Goal: Task Accomplishment & Management: Complete application form

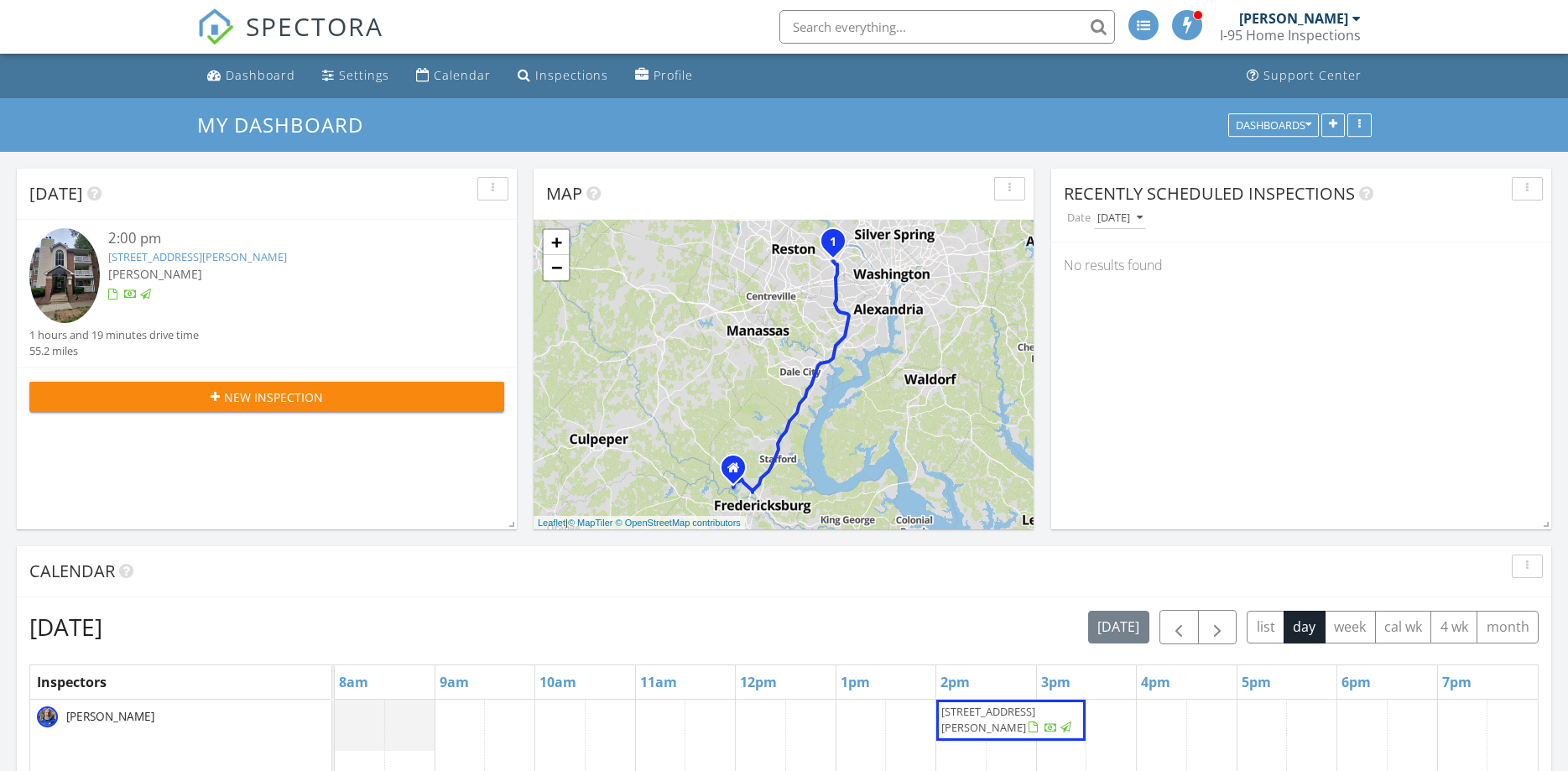
scroll to position [1654, 1569]
click at [320, 391] on span "New Inspection" at bounding box center [273, 397] width 99 height 18
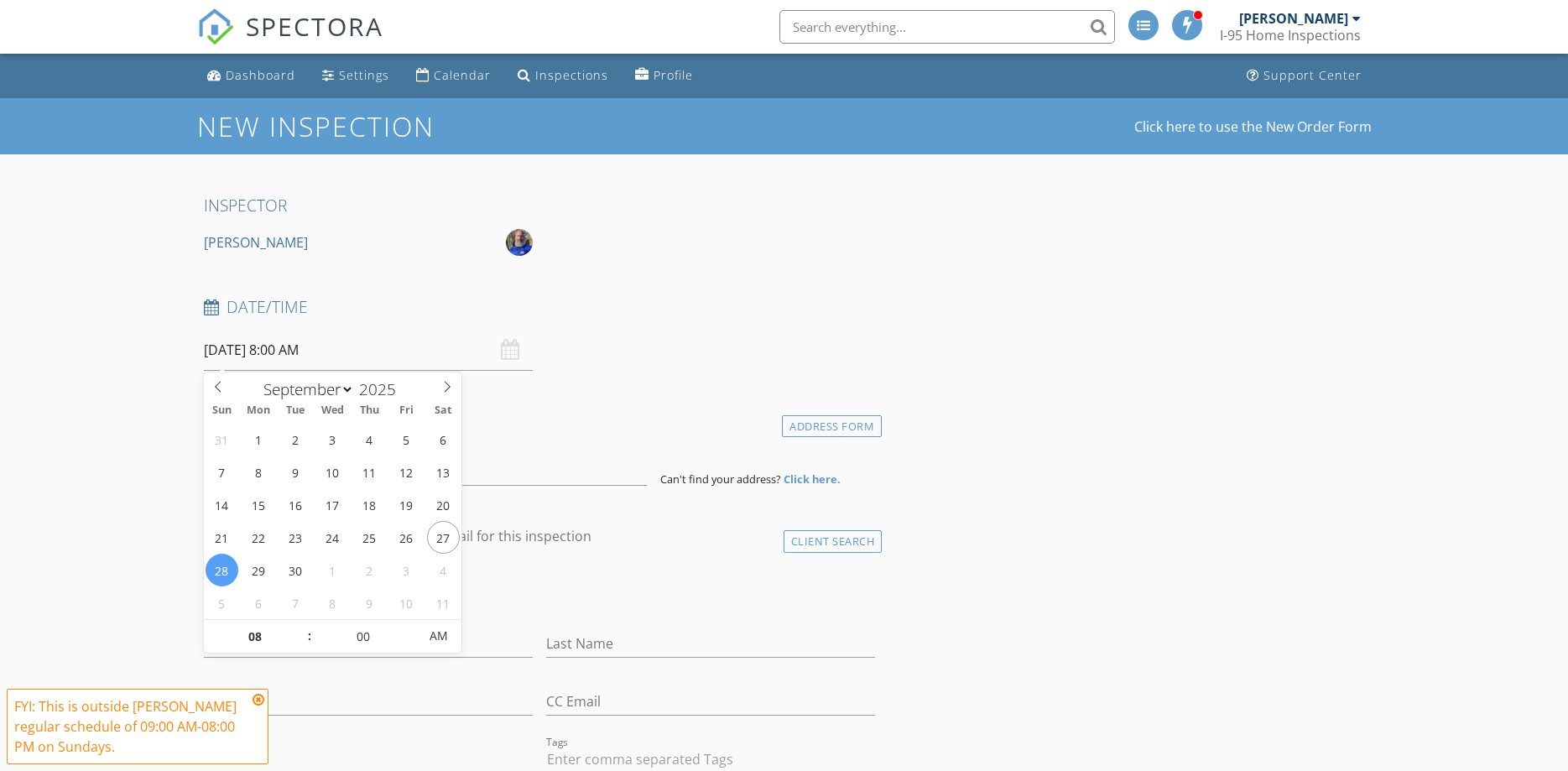
click at [320, 364] on input "09/28/2025 8:00 AM" at bounding box center [368, 350] width 329 height 41
type input "09"
type input "09/28/2025 9:00 AM"
click at [297, 629] on span at bounding box center [301, 628] width 12 height 17
type input "10"
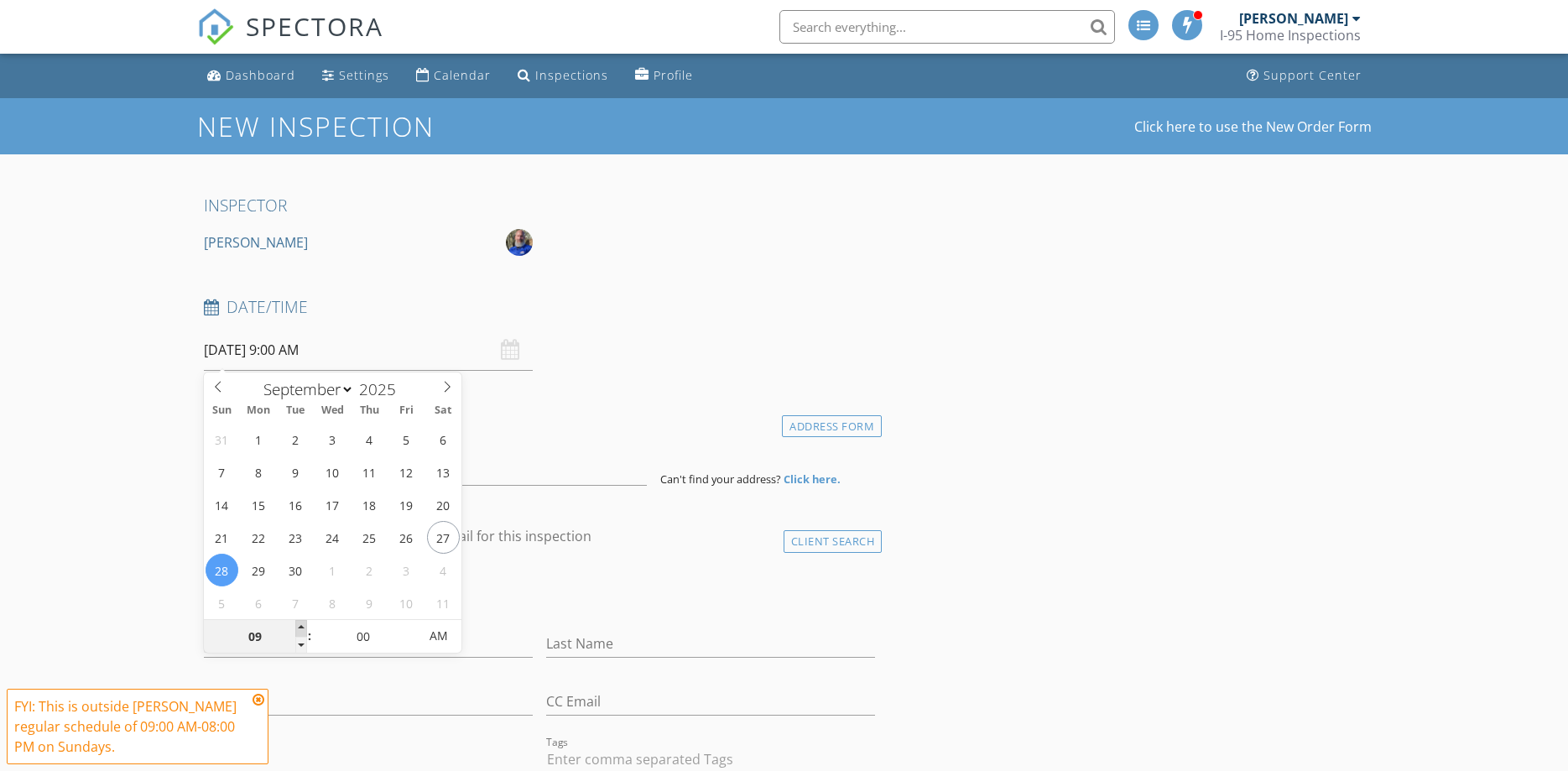
type input "09/28/2025 10:00 AM"
click at [297, 629] on span at bounding box center [301, 628] width 12 height 17
type input "11"
type input "09/28/2025 11:00 AM"
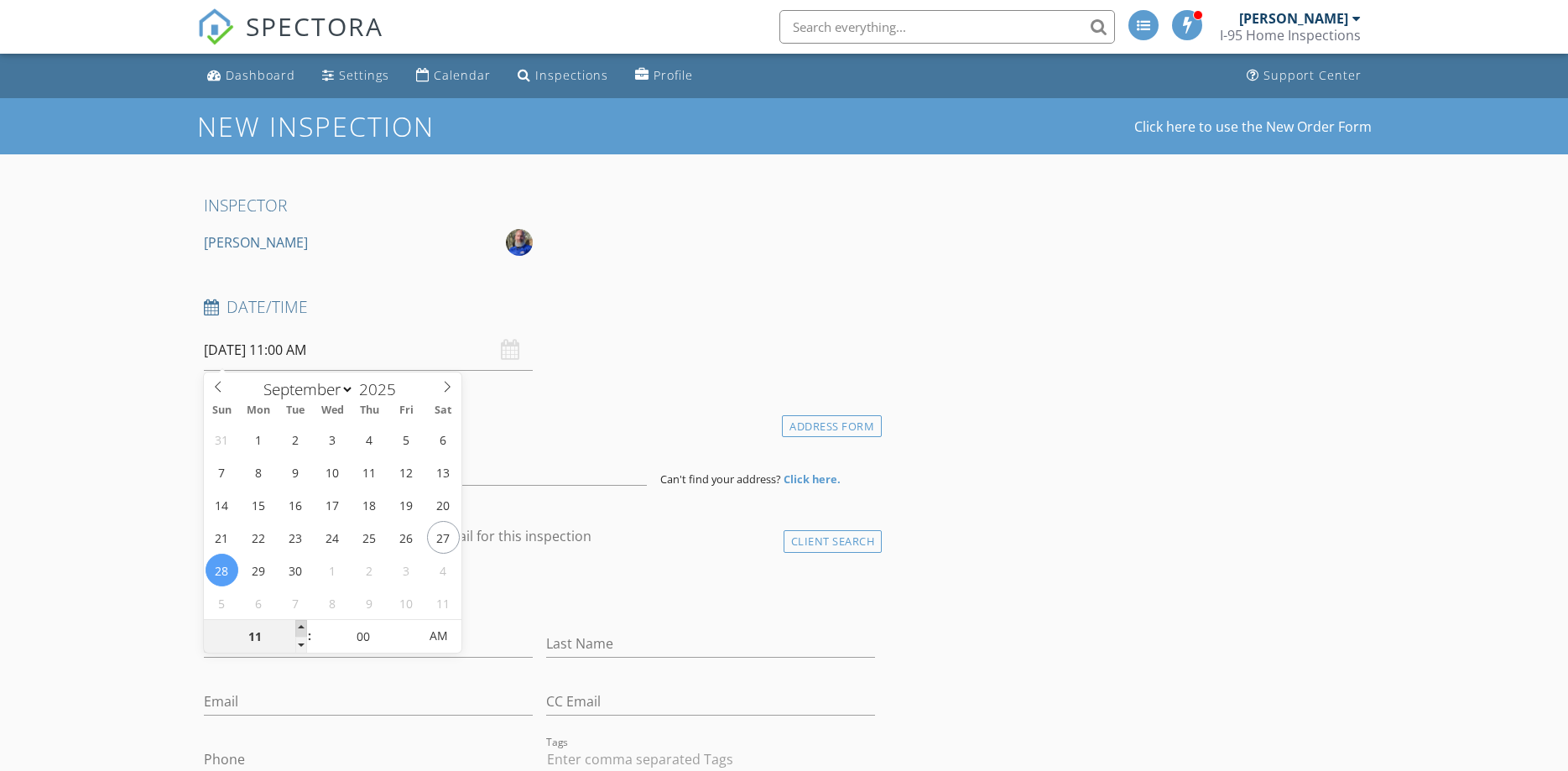
click at [297, 629] on span at bounding box center [301, 628] width 12 height 17
type input "12"
type input "09/28/2025 12:00 PM"
click at [297, 629] on span at bounding box center [301, 628] width 12 height 17
type input "01"
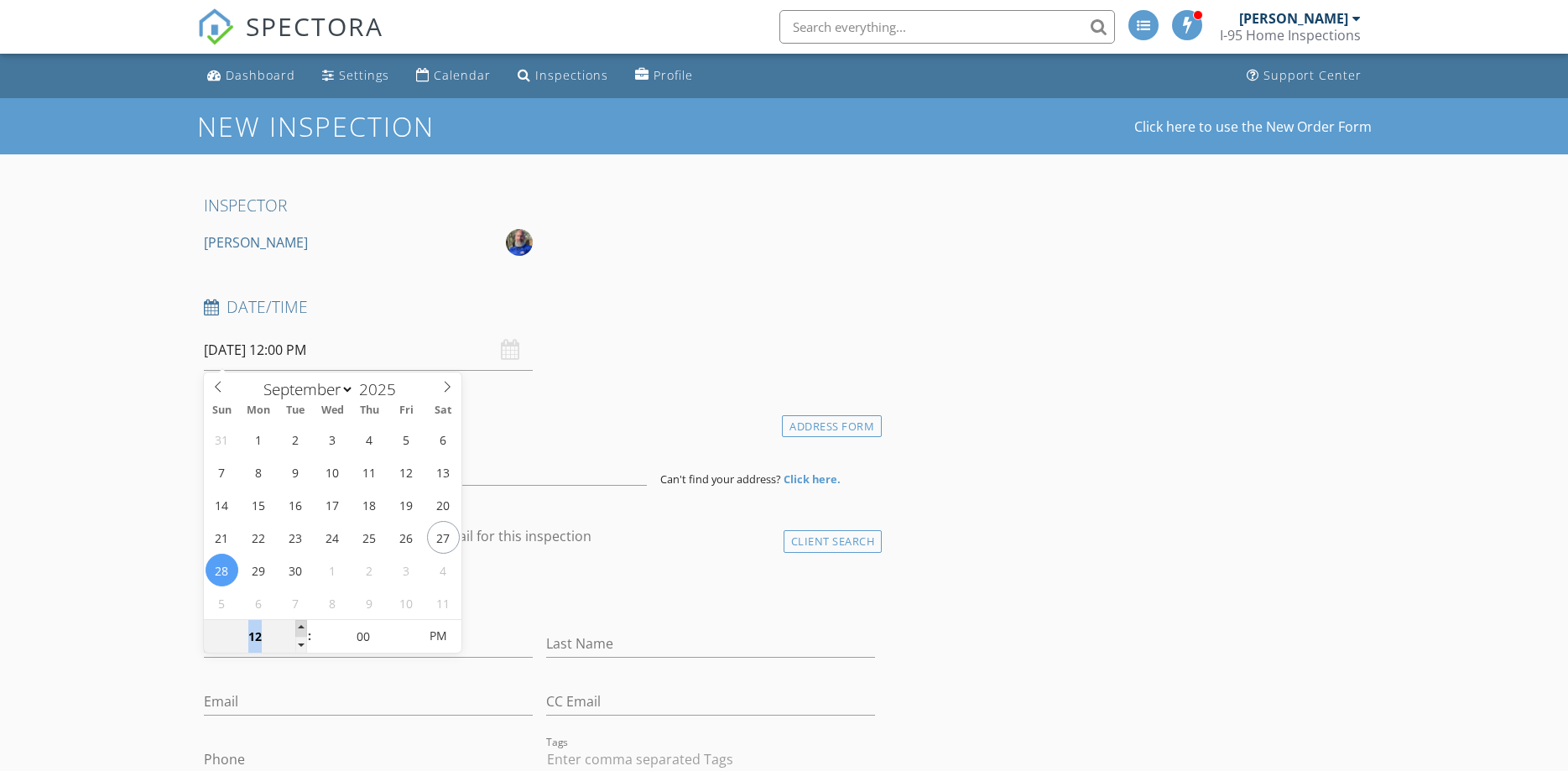
type input "09/28/2025 1:00 PM"
click at [297, 629] on span at bounding box center [301, 628] width 12 height 17
type input "02"
type input "09/28/2025 2:00 PM"
click at [297, 629] on span at bounding box center [301, 628] width 12 height 17
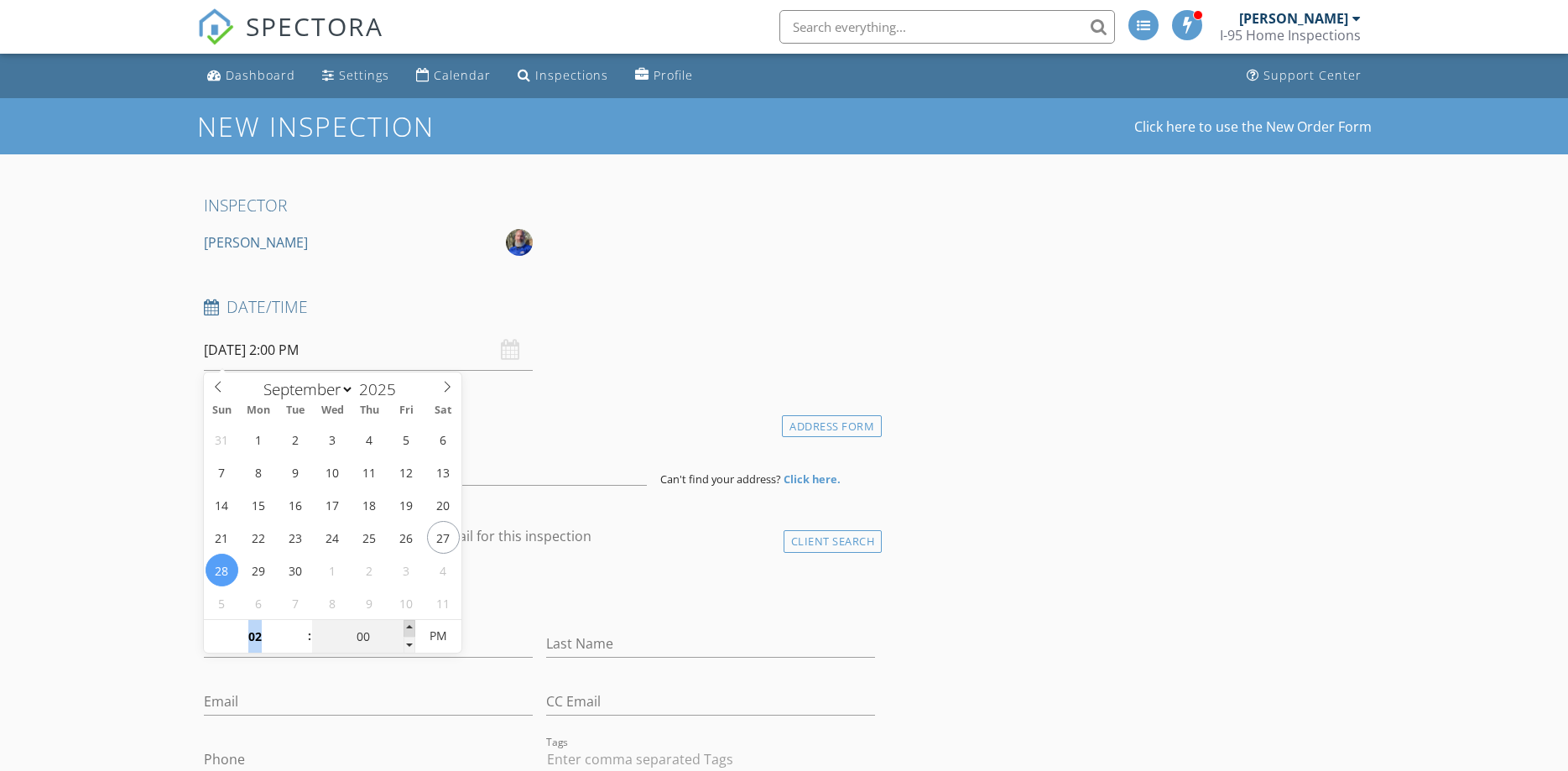
type input "05"
type input "09/28/2025 2:05 PM"
click at [408, 624] on span at bounding box center [409, 628] width 12 height 17
type input "10"
type input "09/28/2025 2:10 PM"
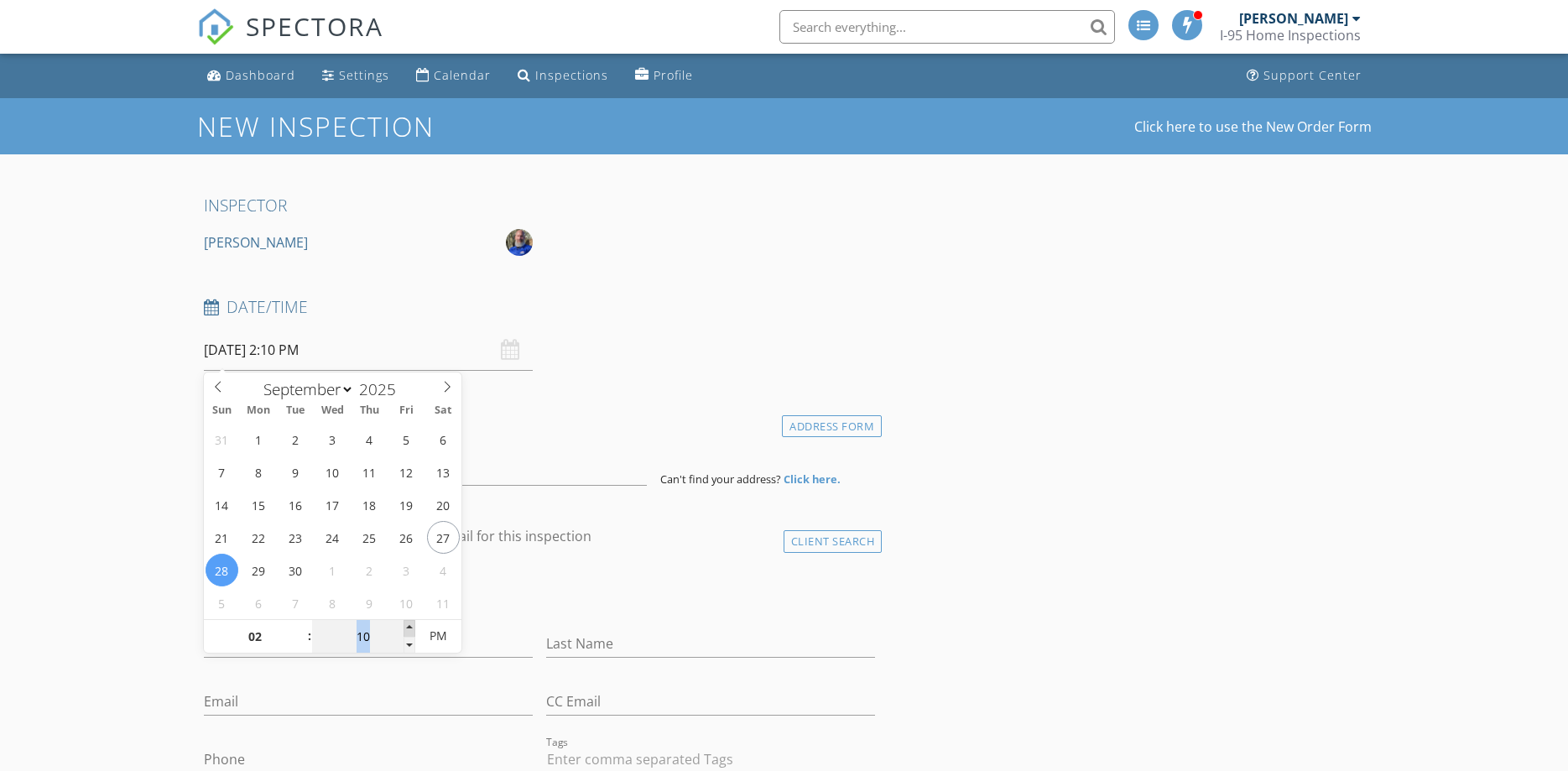
click at [408, 624] on span at bounding box center [409, 628] width 12 height 17
type input "15"
type input "09/28/2025 2:15 PM"
click at [408, 624] on span at bounding box center [409, 628] width 12 height 17
type input "20"
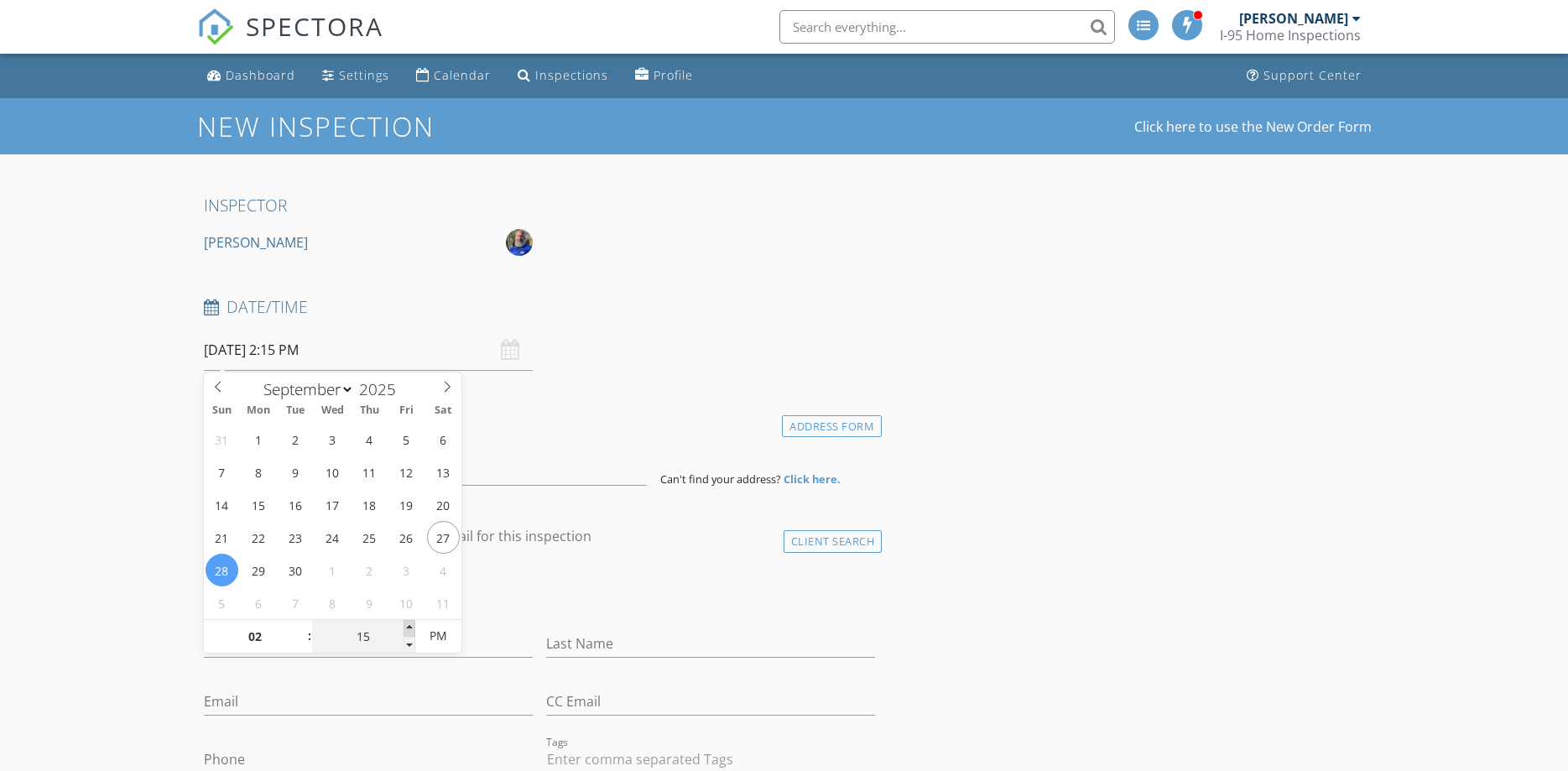
type input "09/28/2025 2:20 PM"
click at [408, 624] on span at bounding box center [409, 628] width 12 height 17
type input "25"
type input "09/28/2025 2:25 PM"
click at [408, 624] on span at bounding box center [409, 628] width 12 height 17
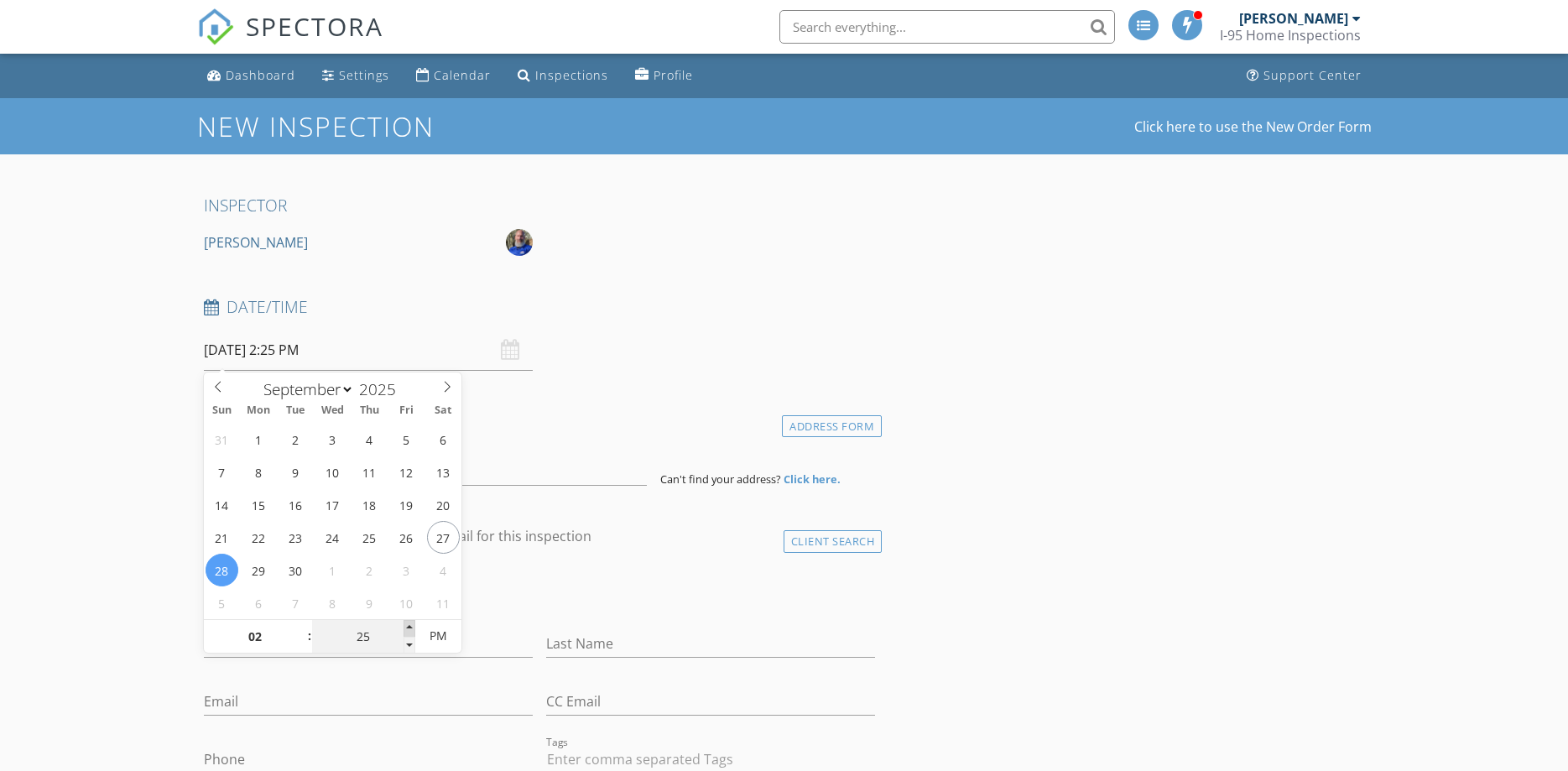
type input "30"
type input "09/28/2025 2:30 PM"
click at [408, 624] on span at bounding box center [409, 628] width 12 height 17
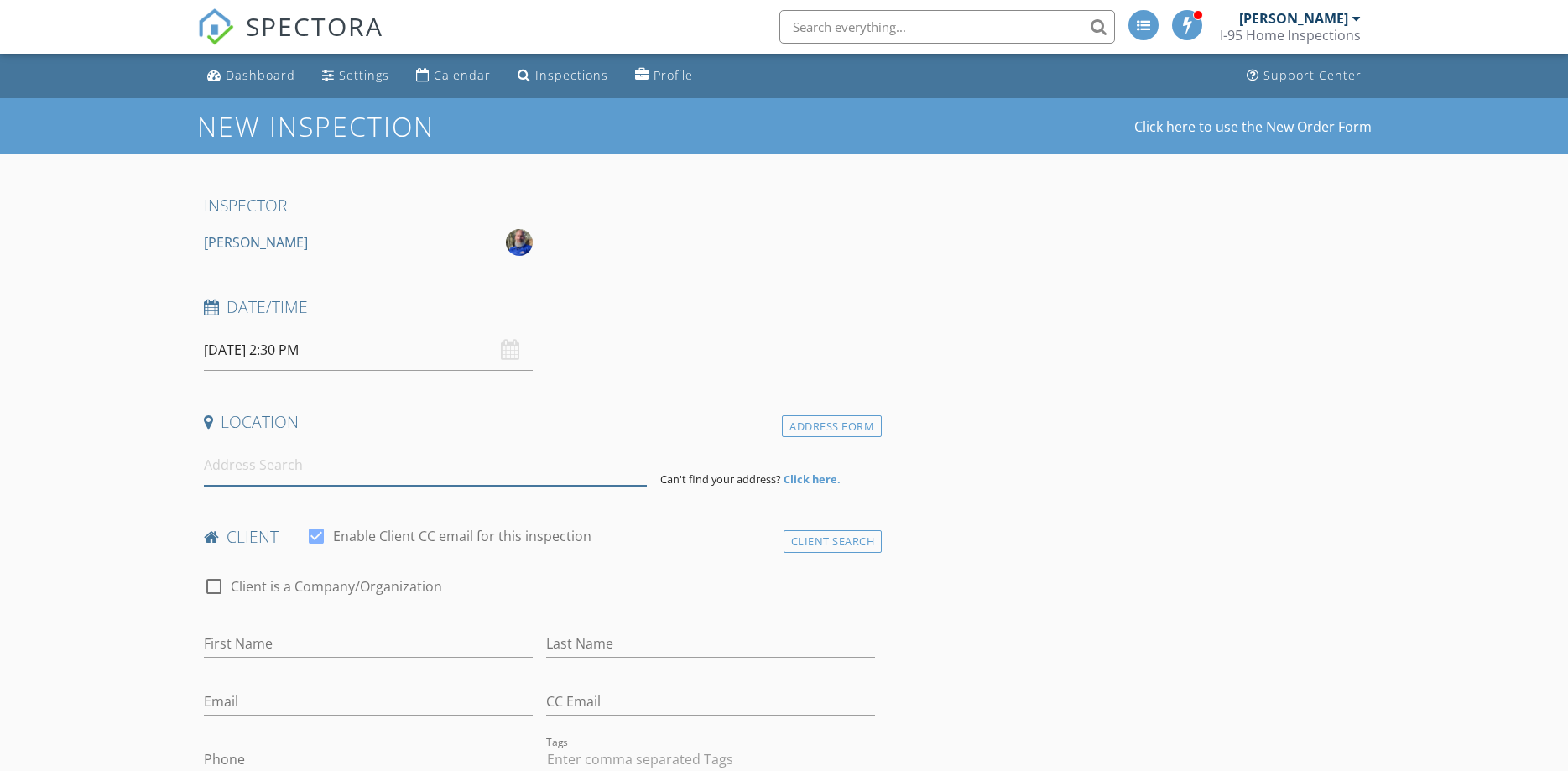
click at [290, 476] on input at bounding box center [425, 465] width 443 height 41
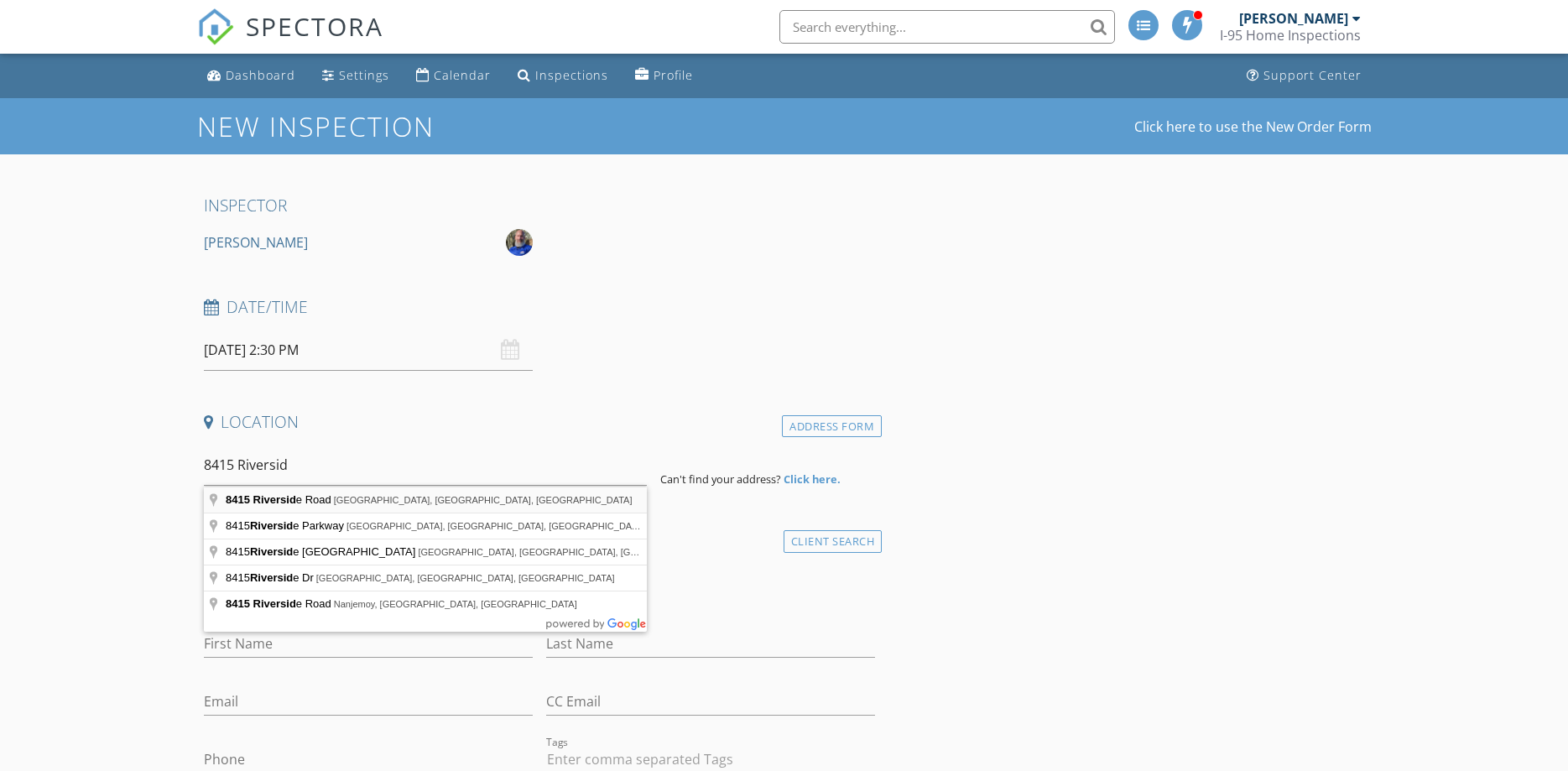
type input "8415 Riverside Road, Alexandria, VA, USA"
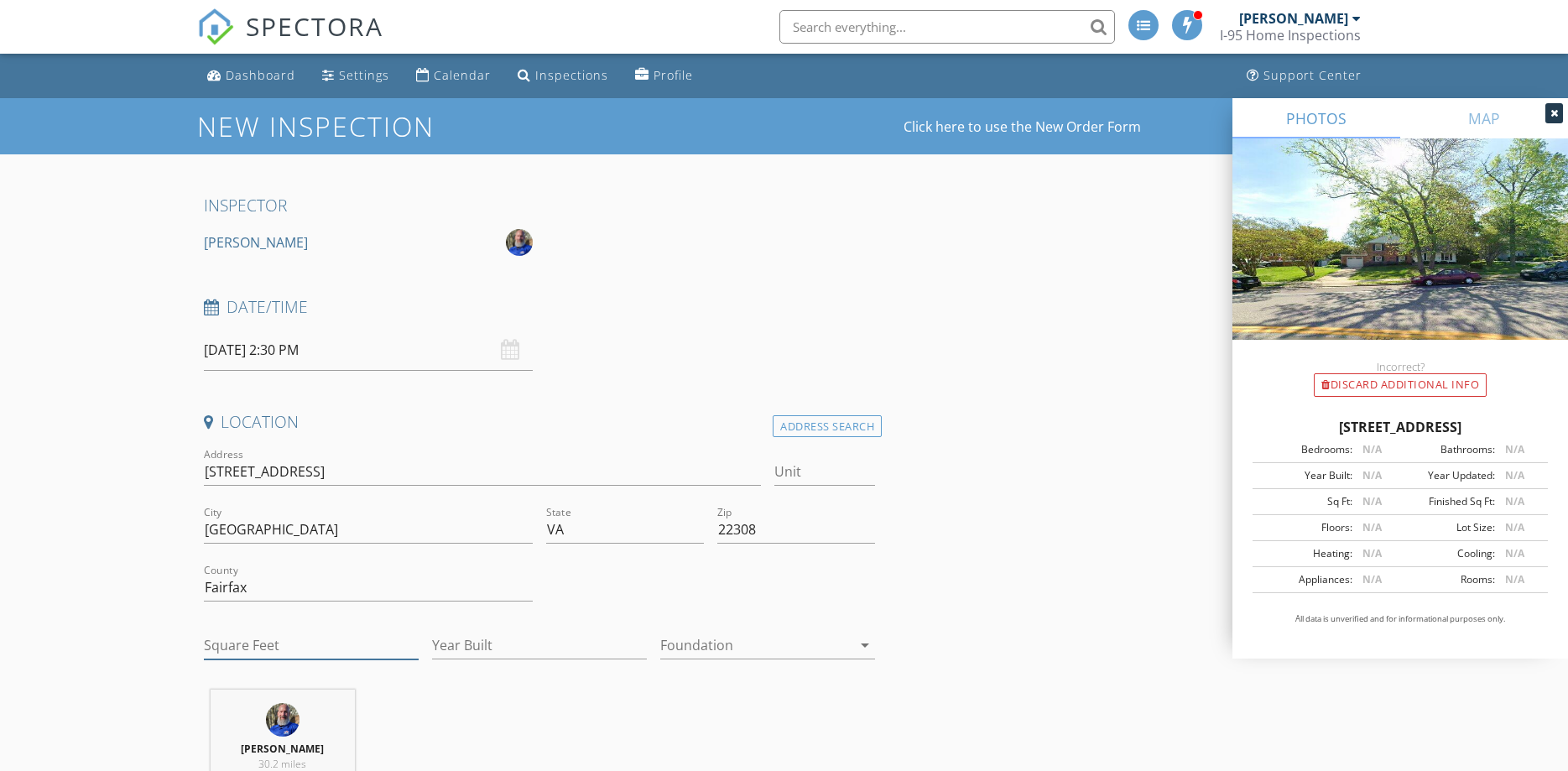
click at [291, 651] on input "Square Feet" at bounding box center [311, 646] width 215 height 28
type input "2034"
click at [486, 640] on input "Year Built" at bounding box center [540, 646] width 215 height 28
type input "1968"
click at [698, 648] on div at bounding box center [756, 645] width 192 height 27
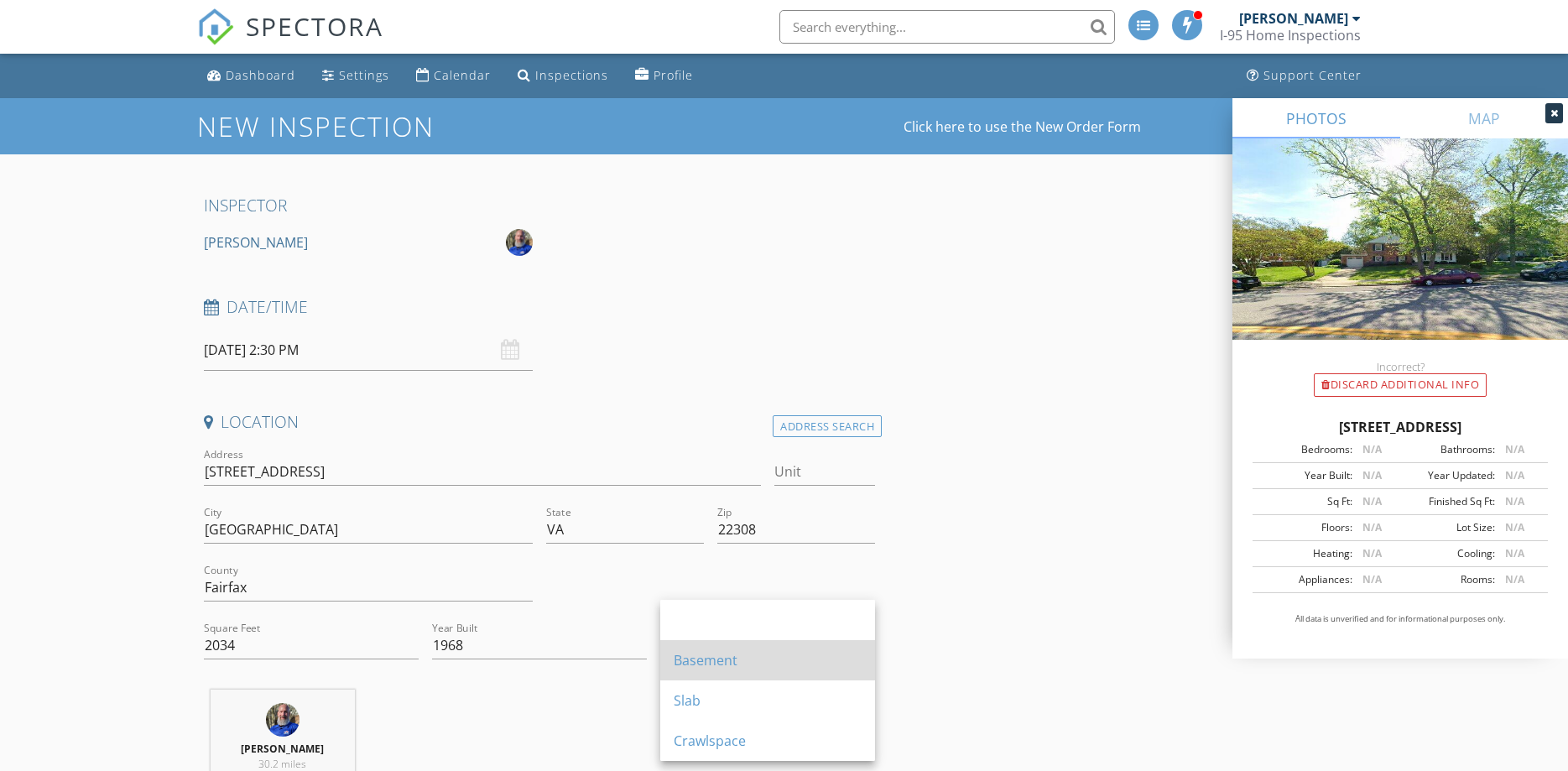
click at [700, 661] on div "Basement" at bounding box center [767, 661] width 188 height 20
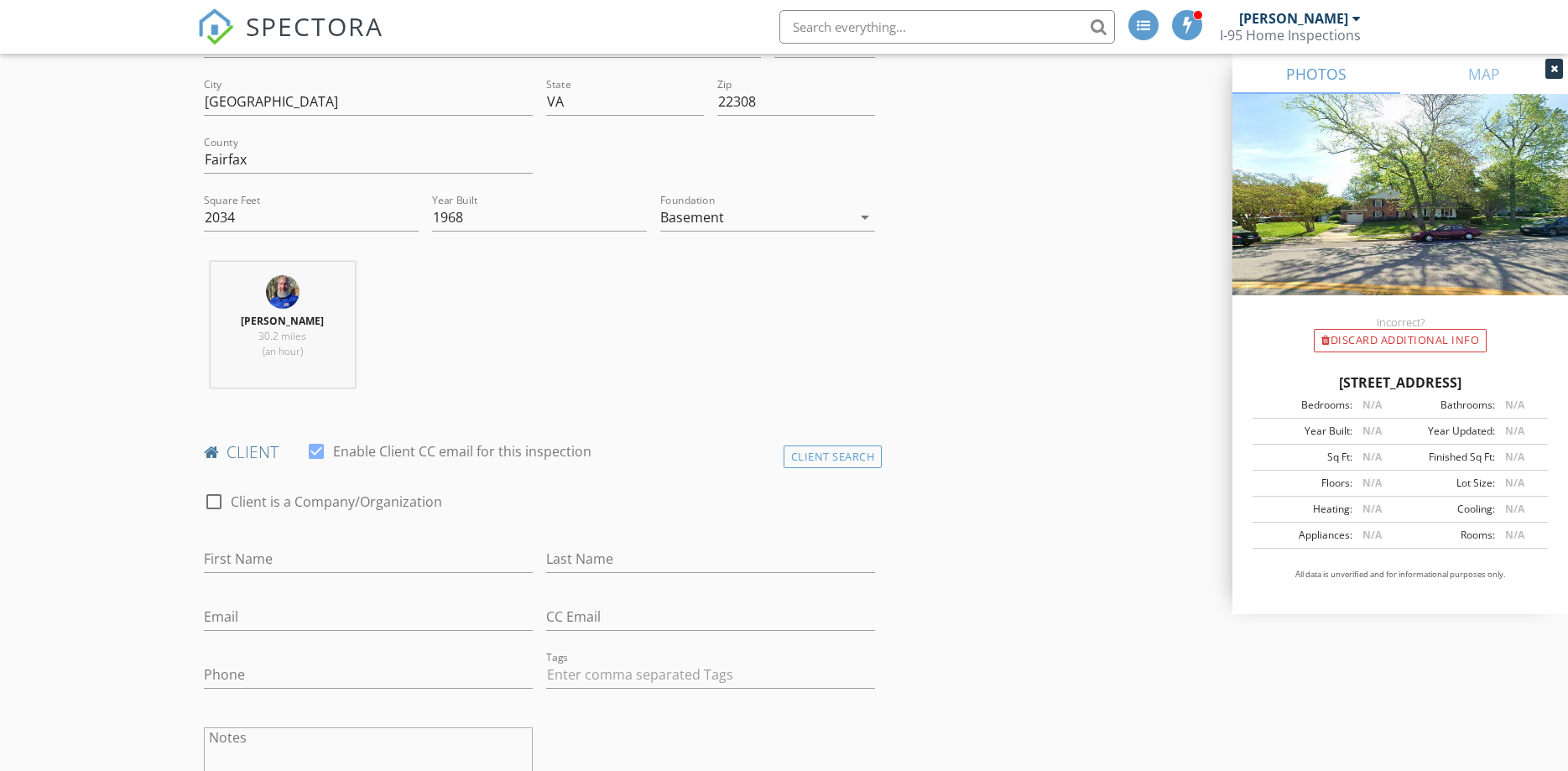
scroll to position [514, 0]
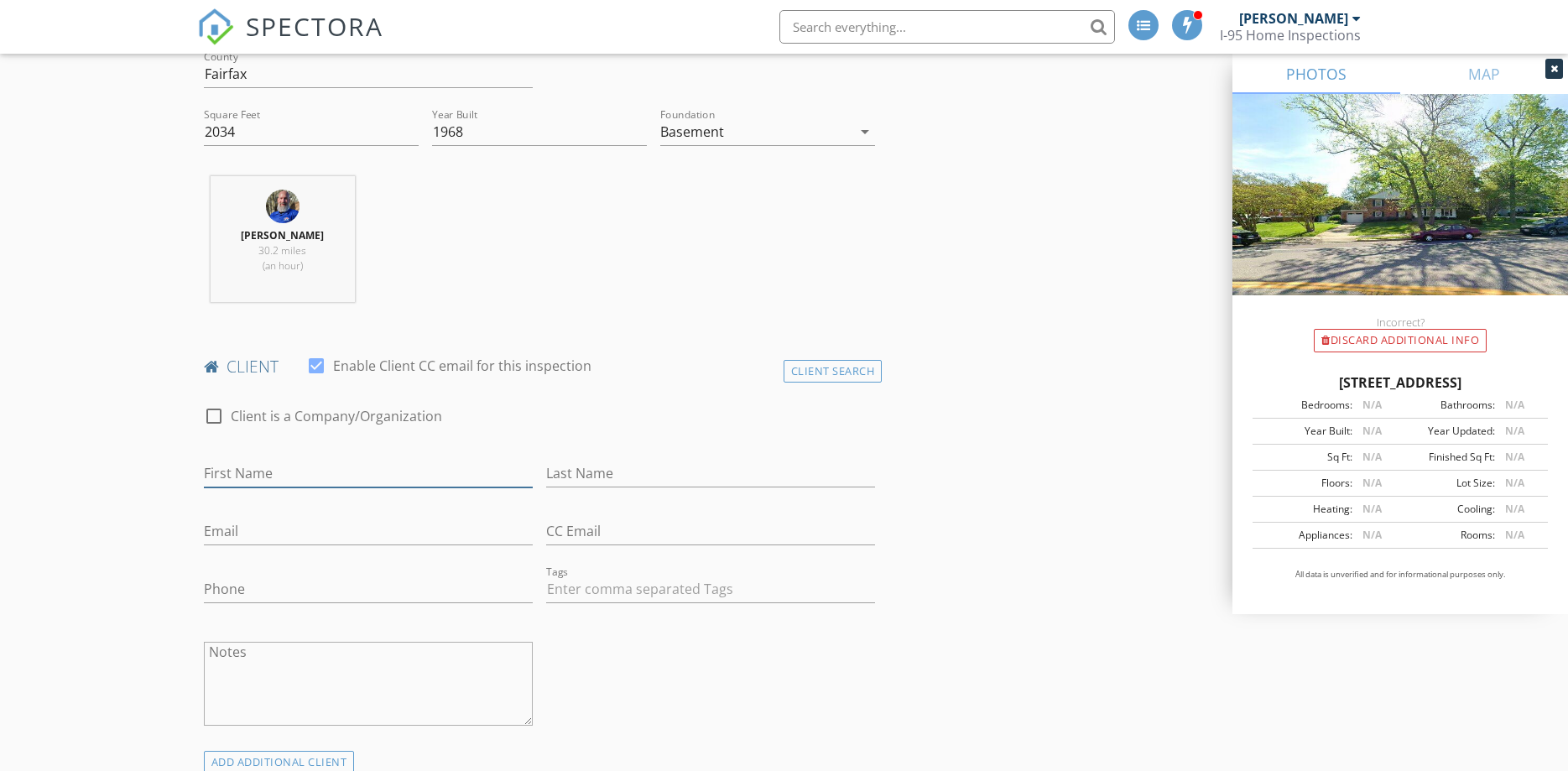
click at [300, 475] on input "First Name" at bounding box center [368, 474] width 329 height 28
type input "Jack"
type input "Persinger"
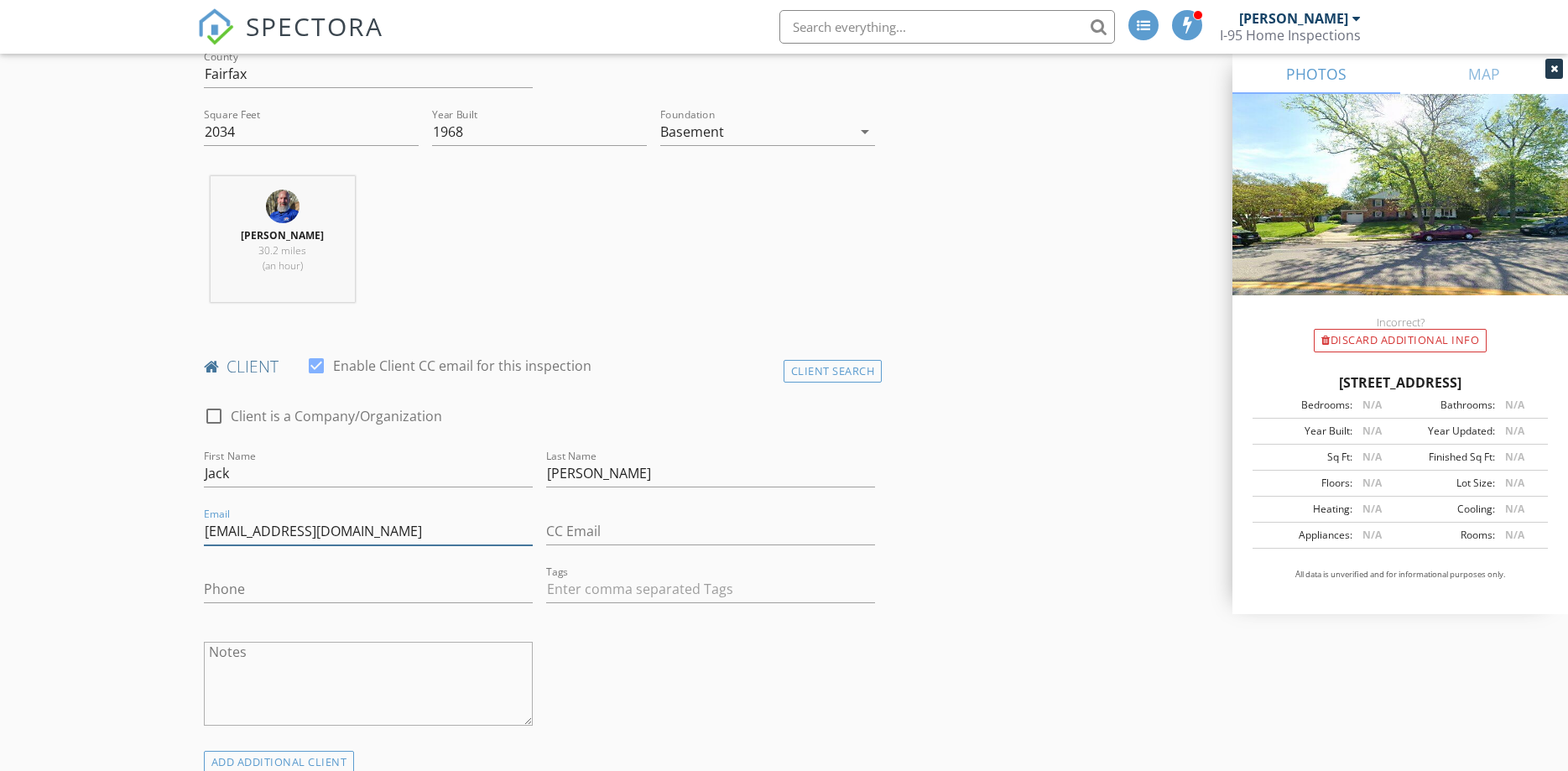
type input "jpersinger2015@gmail.com"
type input "571-230-9654"
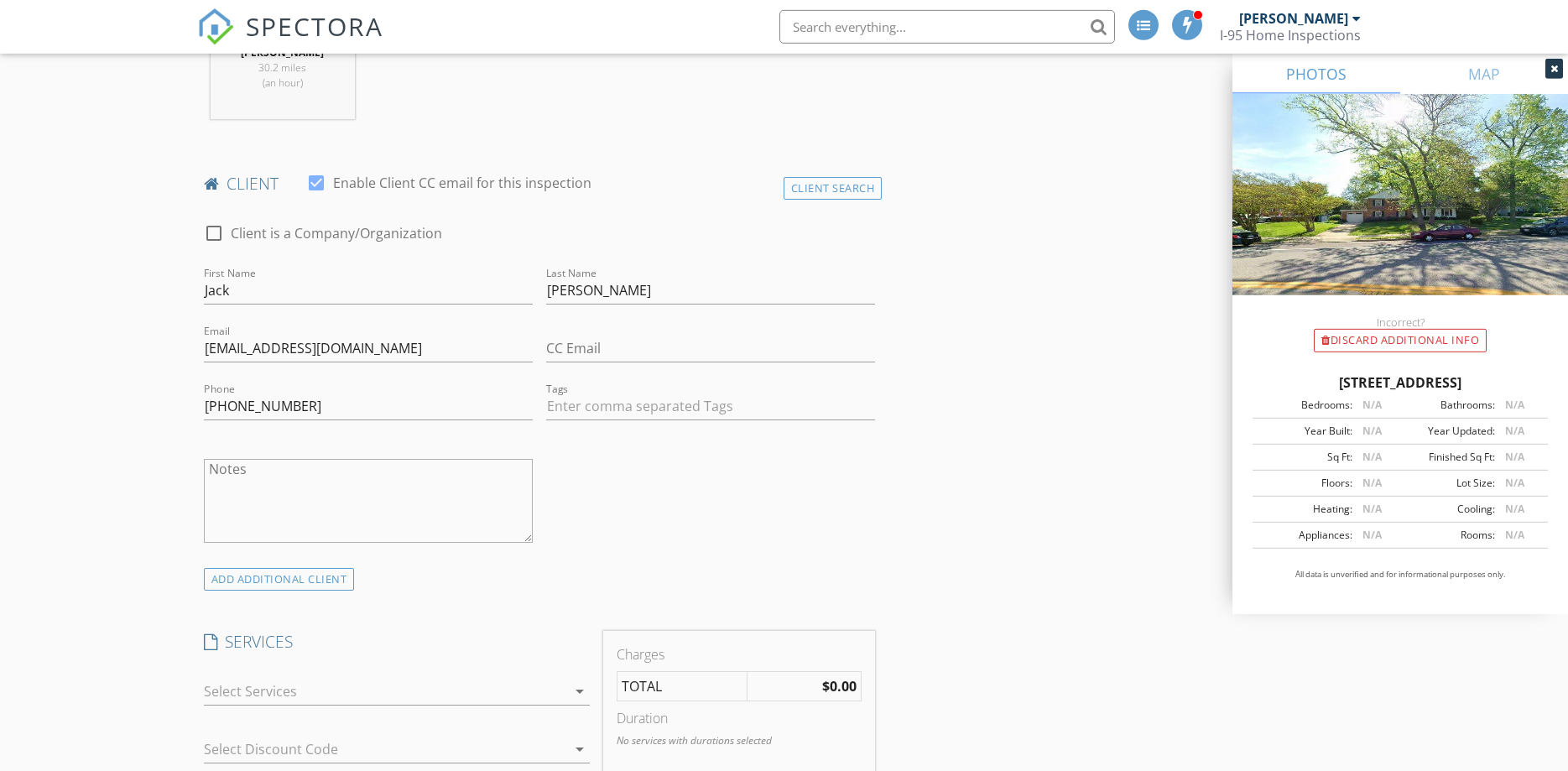
scroll to position [942, 0]
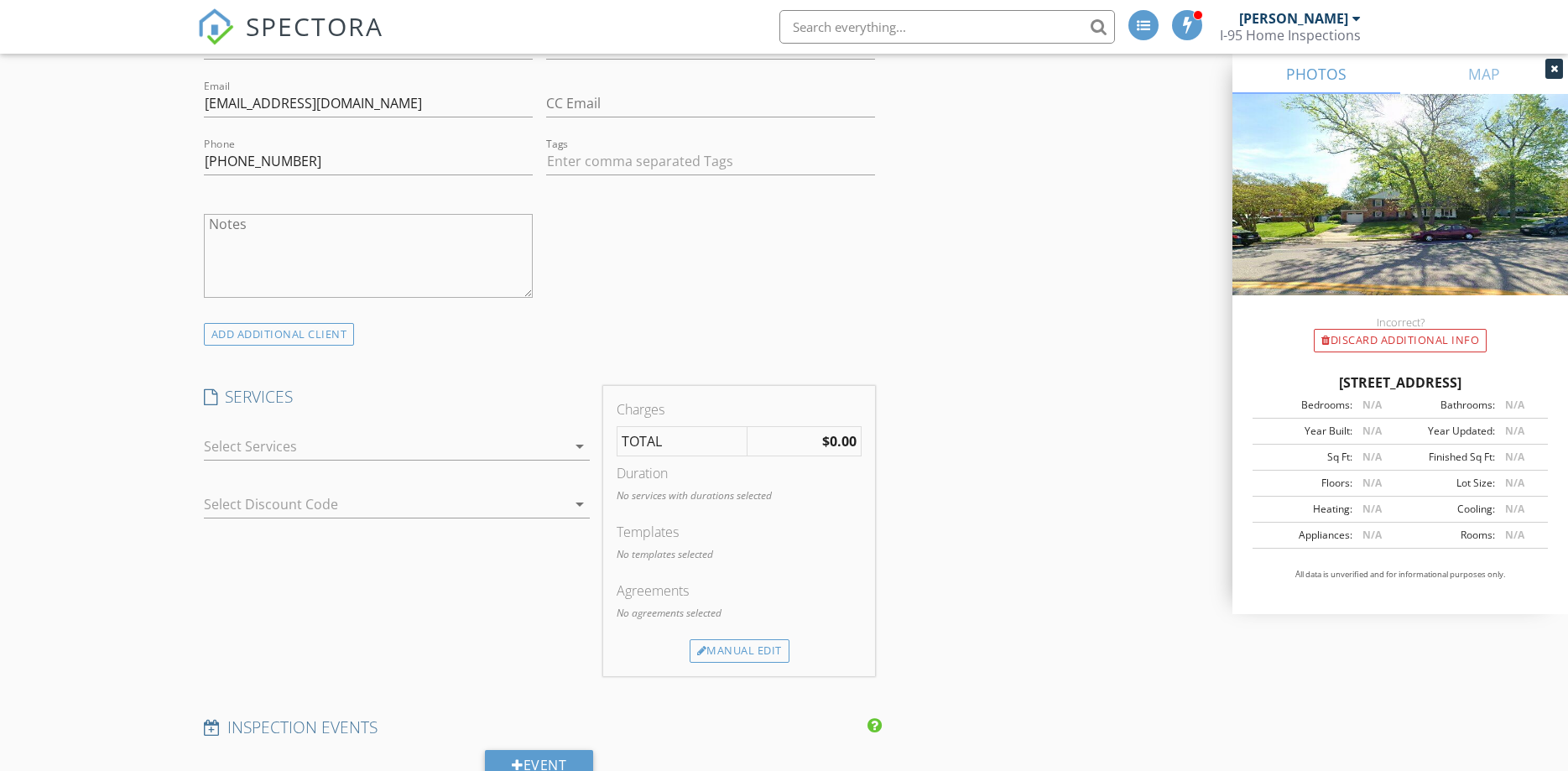
click at [262, 434] on div at bounding box center [385, 446] width 363 height 27
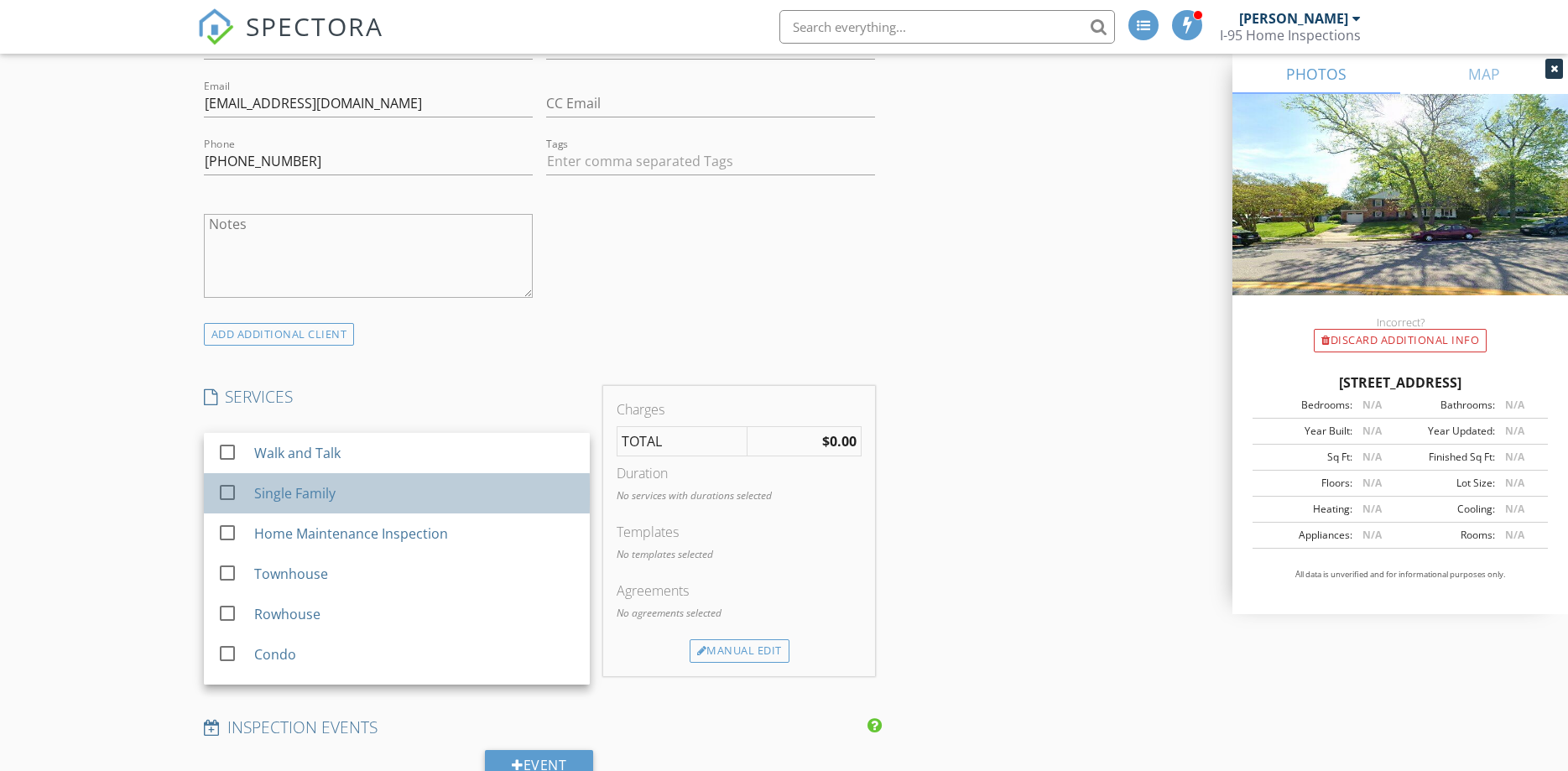
click at [267, 497] on div "Single Family" at bounding box center [294, 493] width 81 height 20
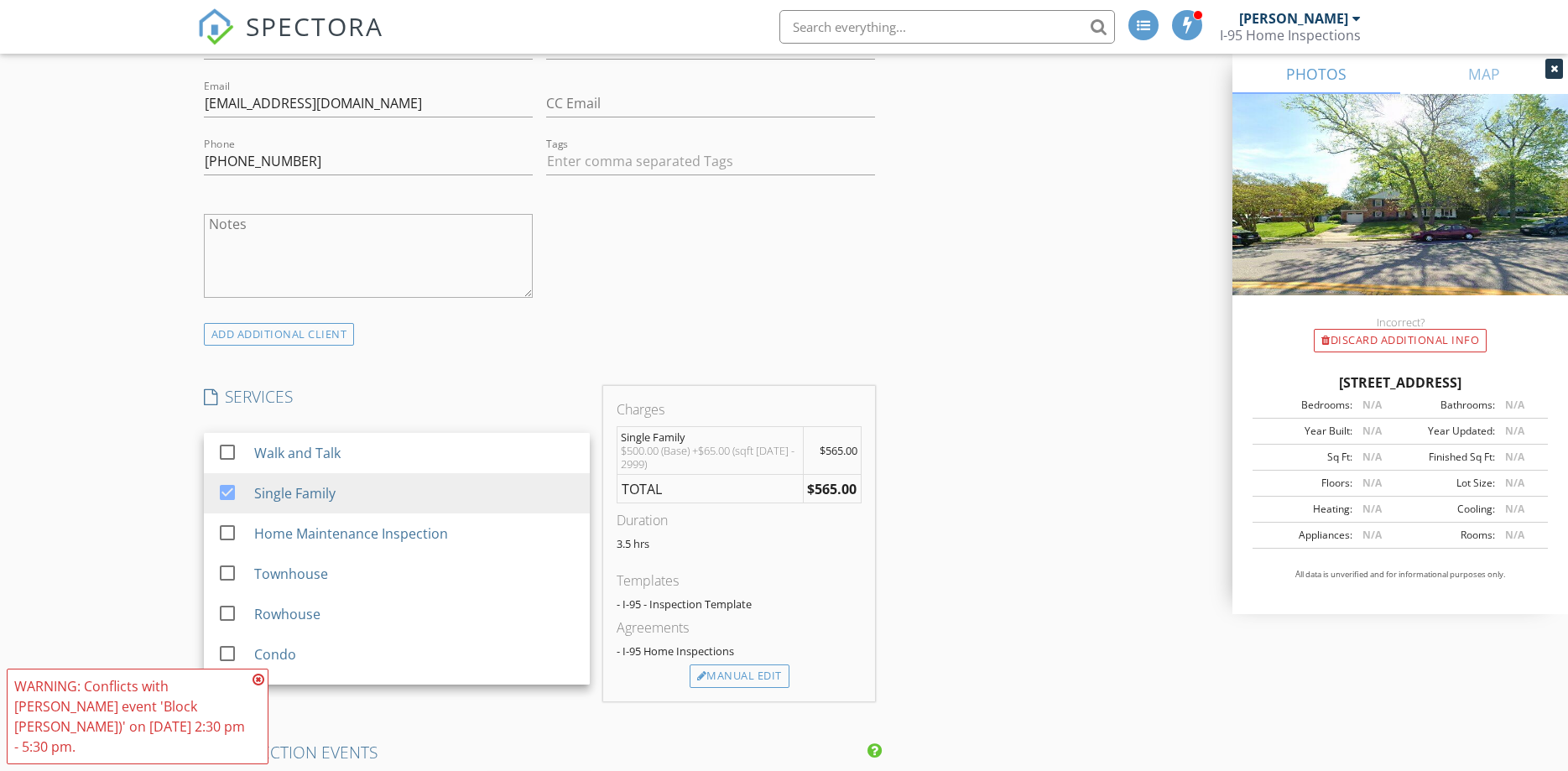
click at [62, 396] on div "New Inspection Click here to use the New Order Form INSPECTOR Charles Brittain …" at bounding box center [784, 713] width 1568 height 3114
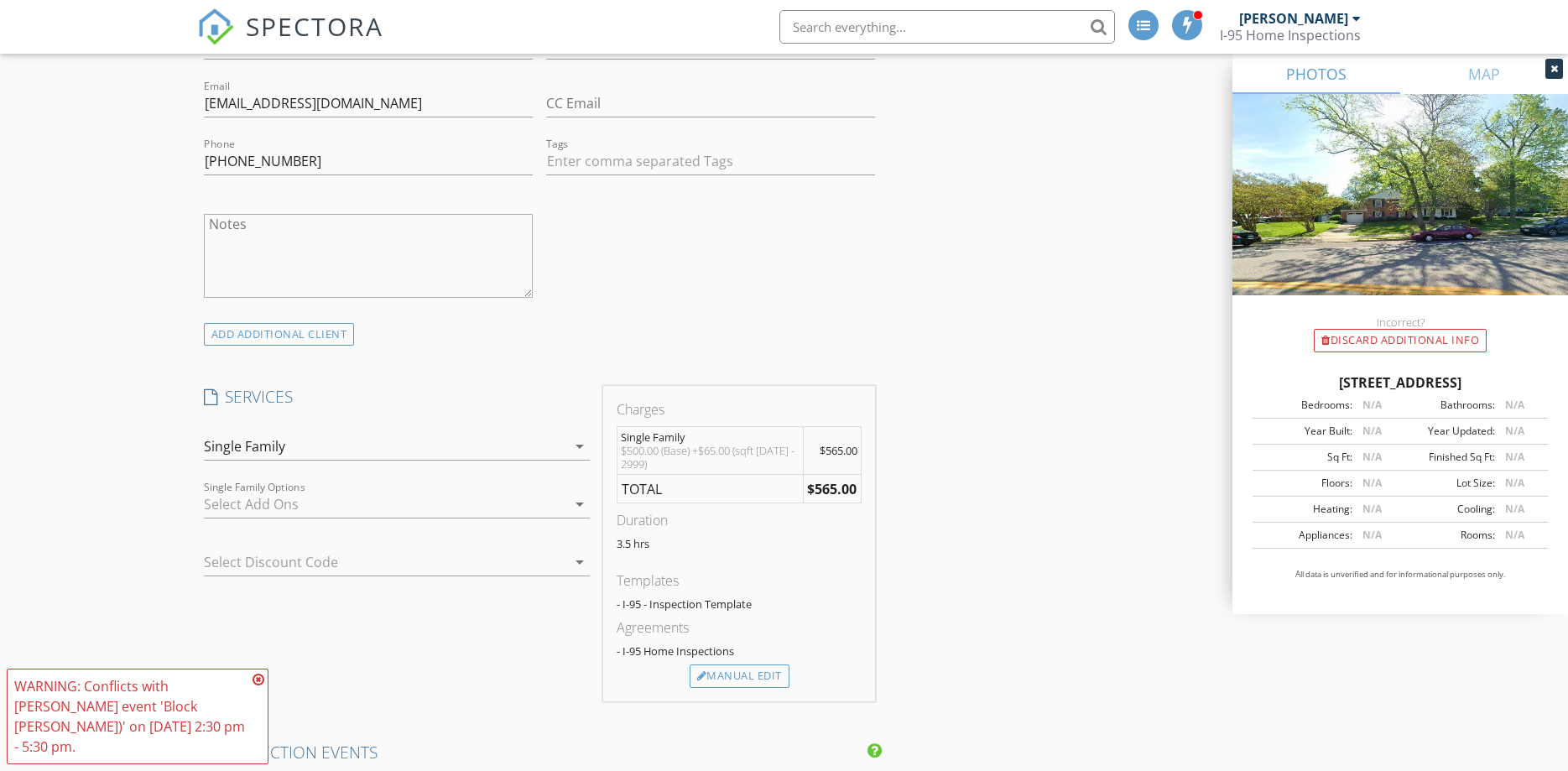
click at [260, 687] on icon at bounding box center [258, 680] width 12 height 14
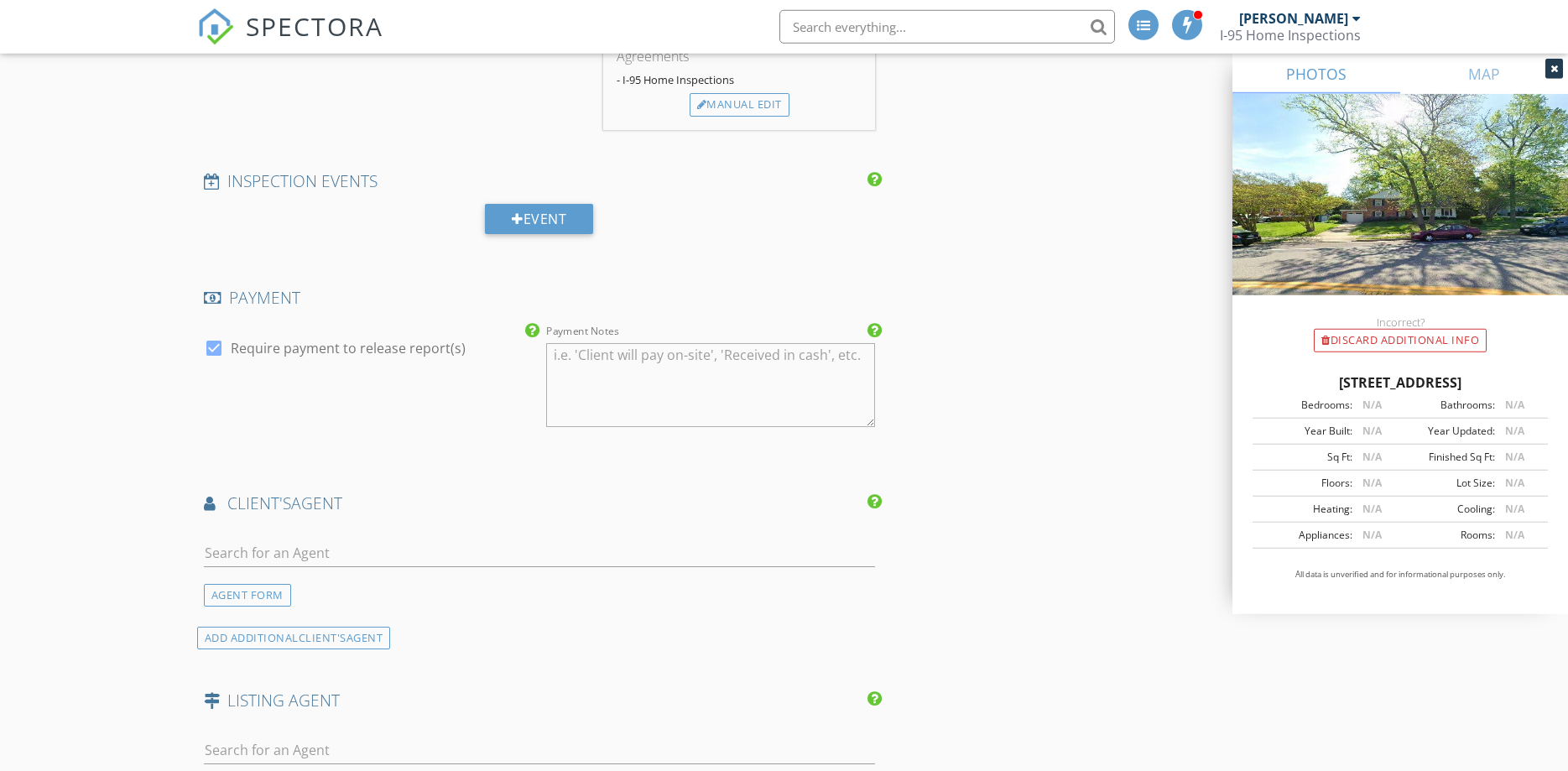
scroll to position [1541, 0]
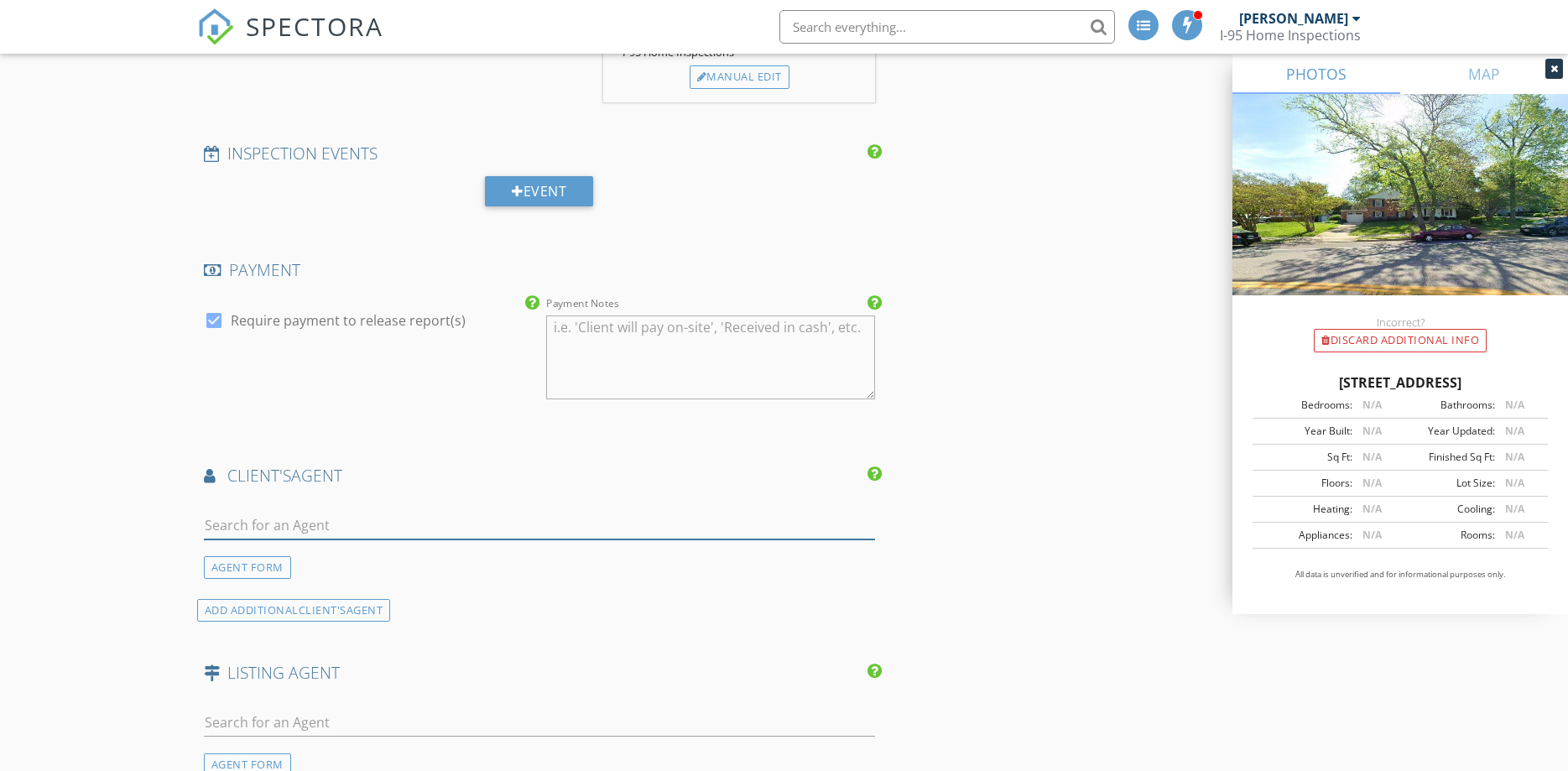
click at [261, 522] on input "text" at bounding box center [540, 526] width 672 height 28
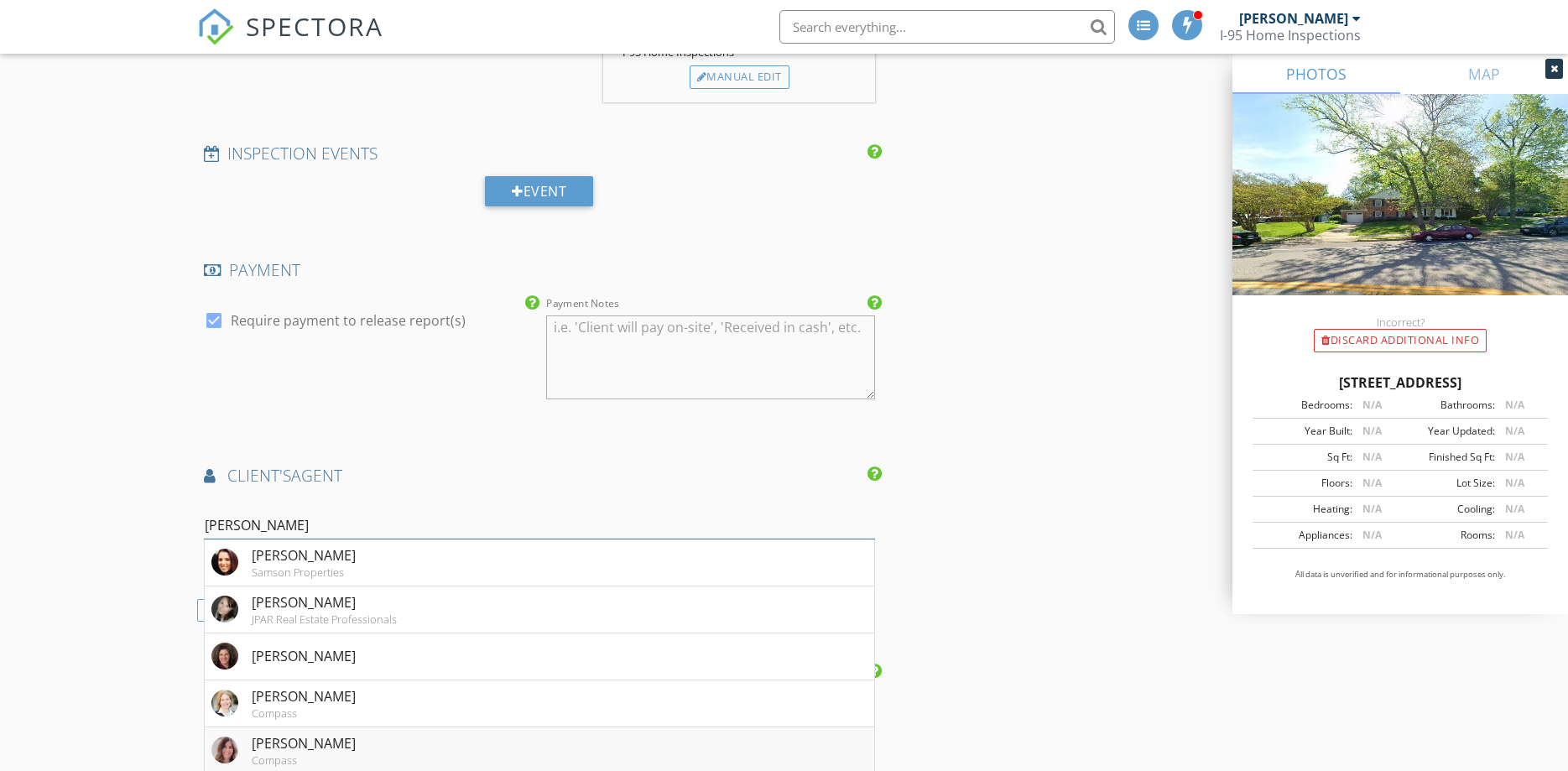
type input "[PERSON_NAME]"
click at [316, 752] on div "[PERSON_NAME]" at bounding box center [303, 743] width 104 height 20
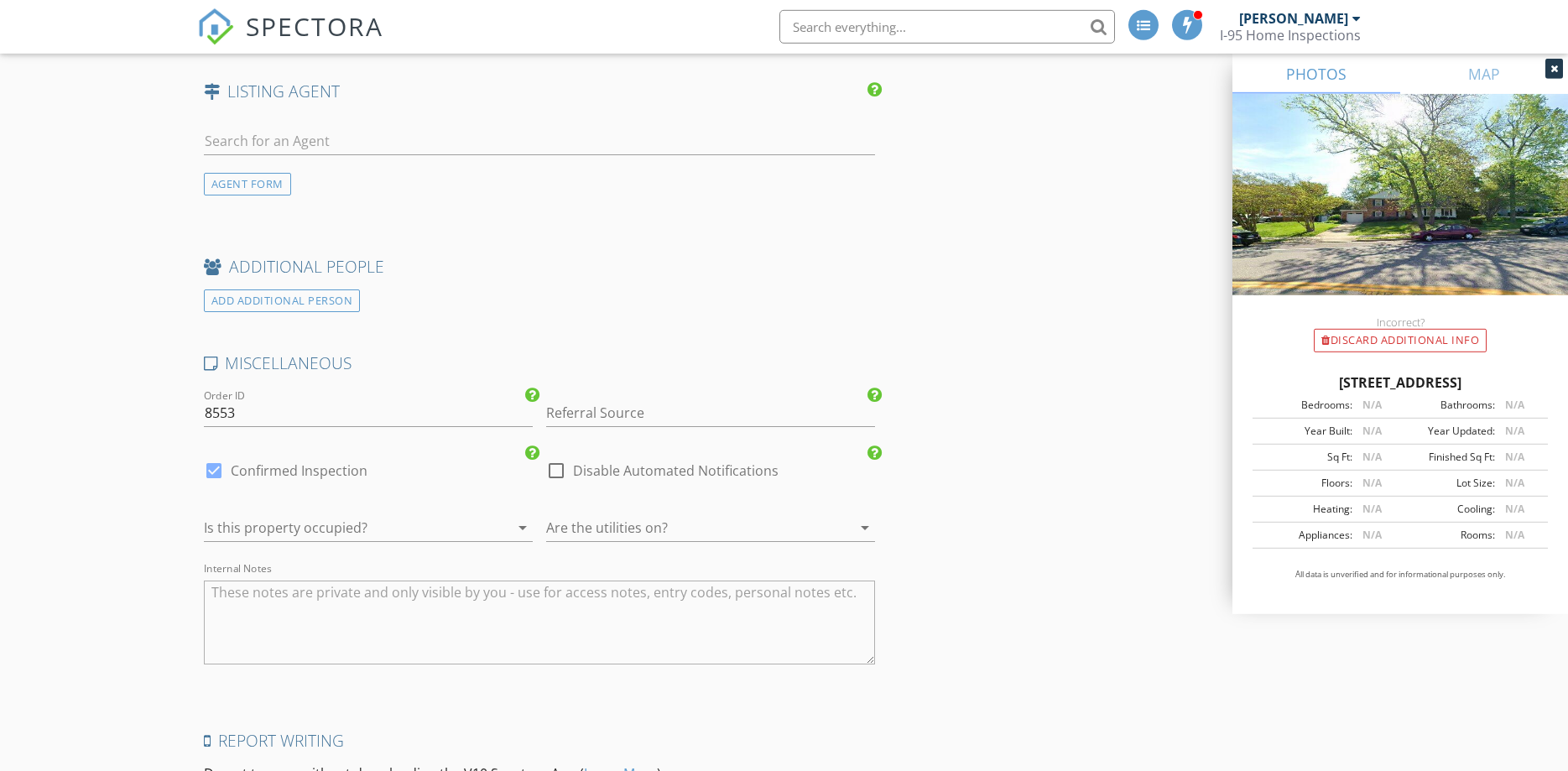
scroll to position [2567, 0]
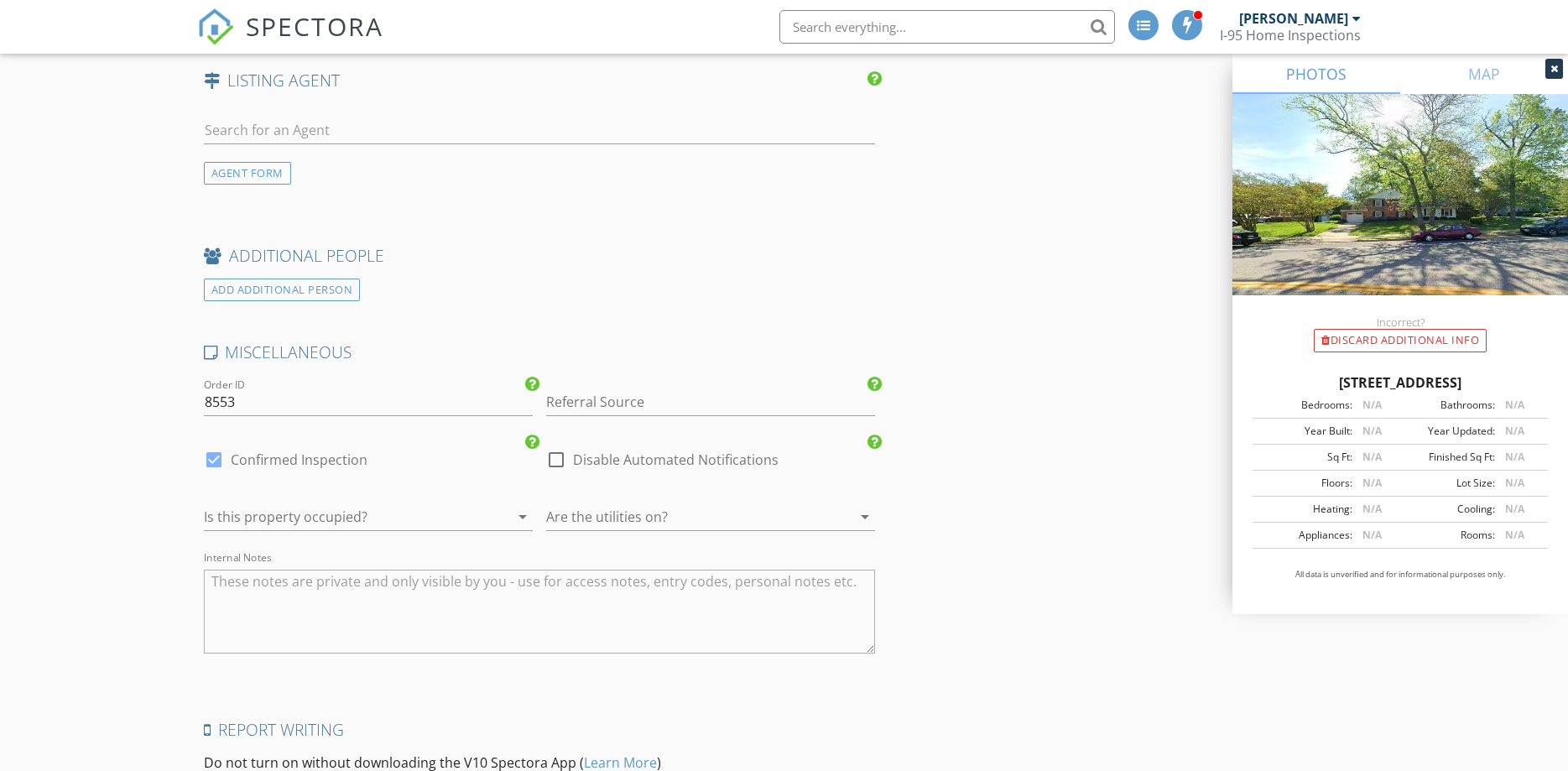
click at [429, 521] on div at bounding box center [345, 517] width 282 height 27
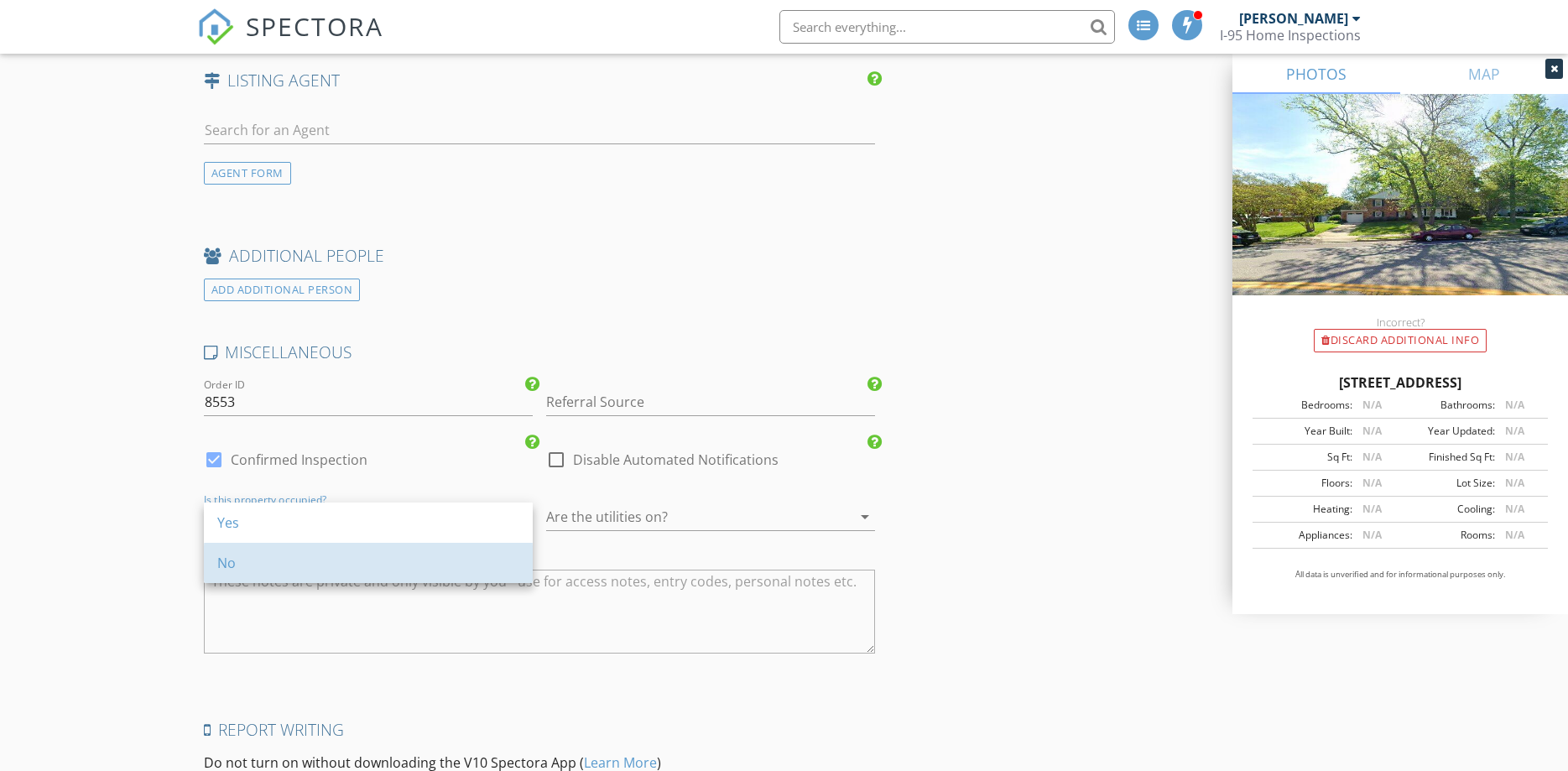
drag, startPoint x: 352, startPoint y: 563, endPoint x: 501, endPoint y: 545, distance: 150.1
click at [359, 559] on div "No" at bounding box center [369, 563] width 302 height 20
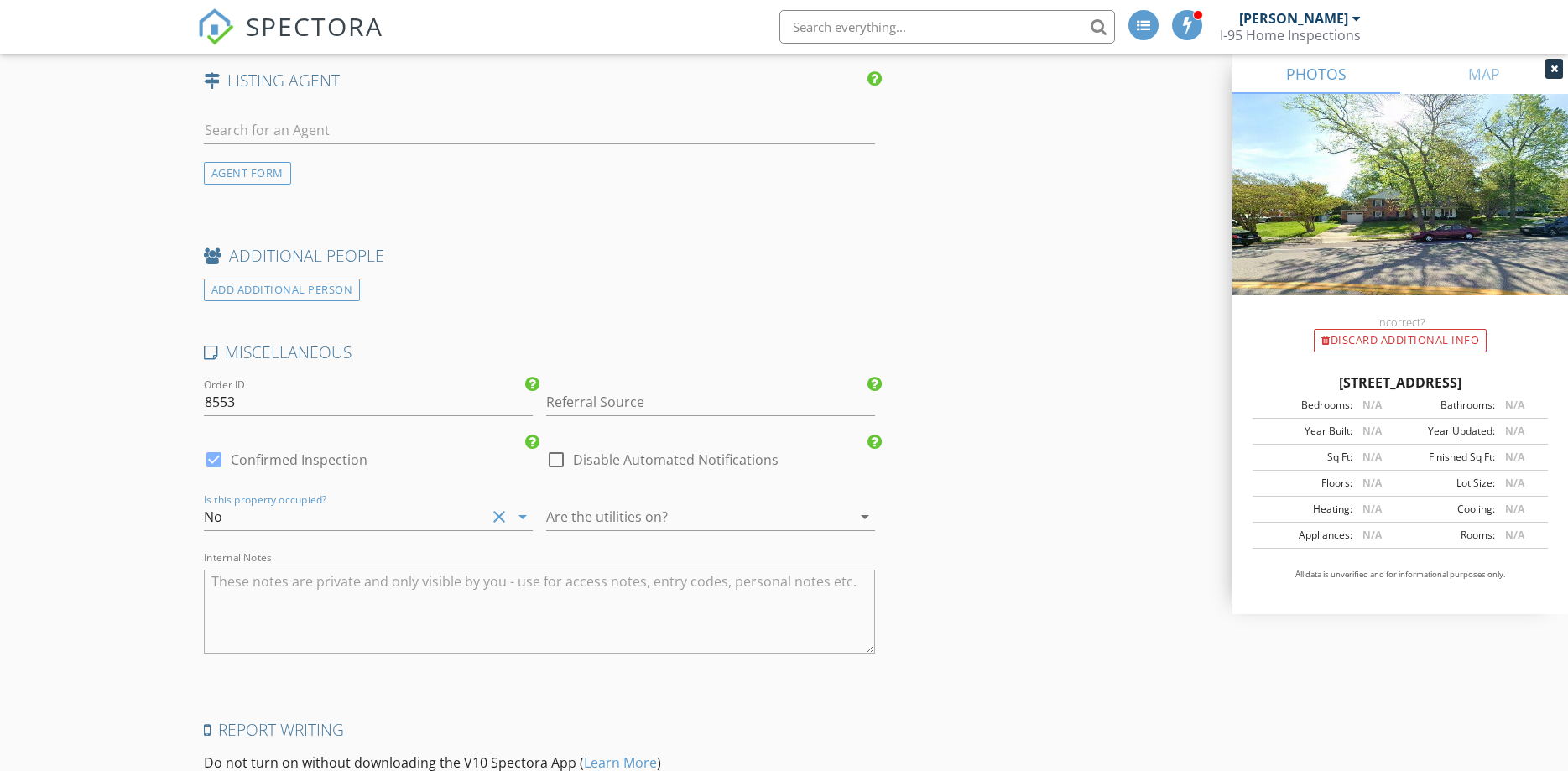
click at [641, 518] on div at bounding box center [688, 517] width 282 height 27
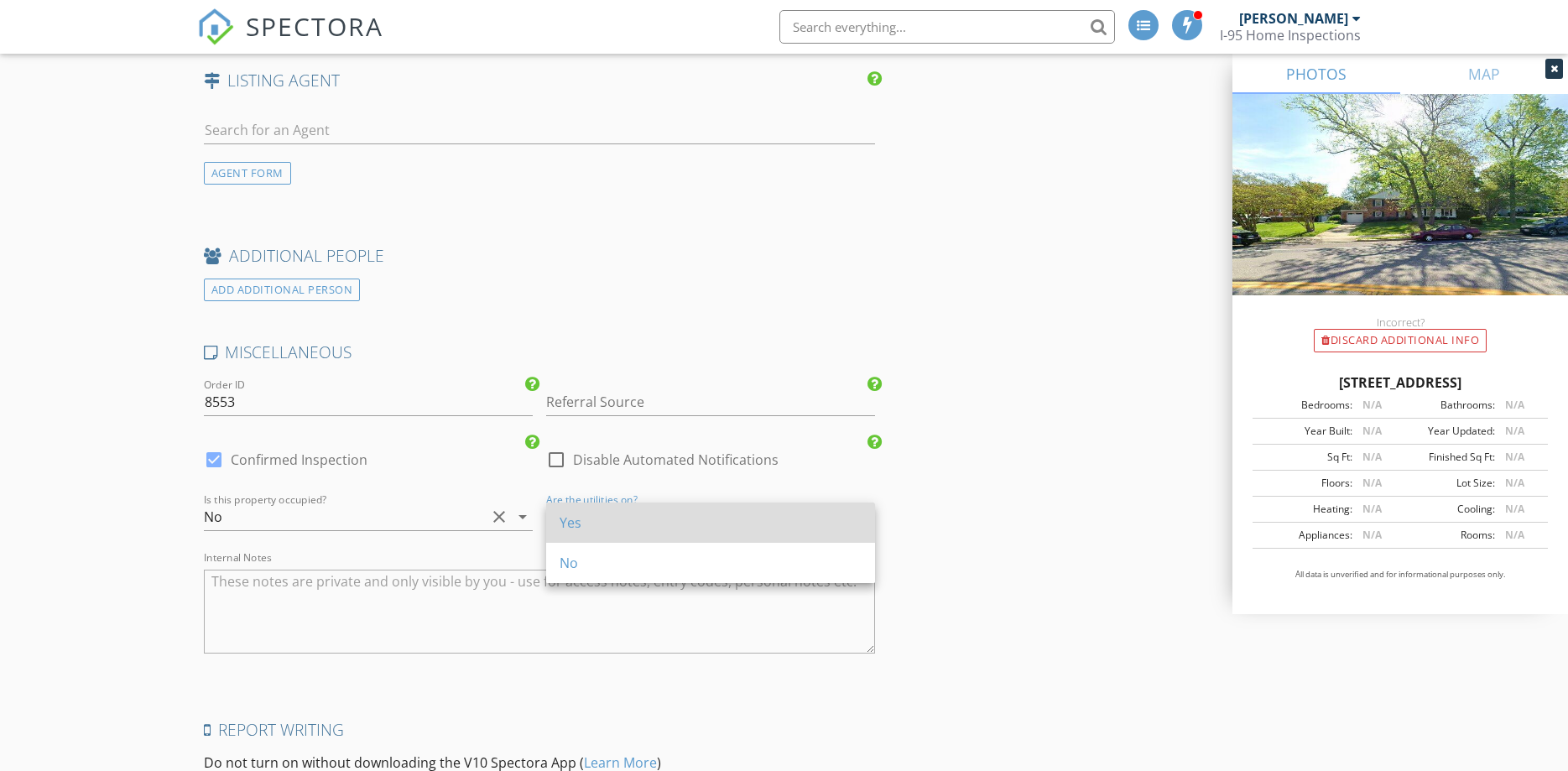
click at [634, 528] on div "Yes" at bounding box center [710, 523] width 302 height 20
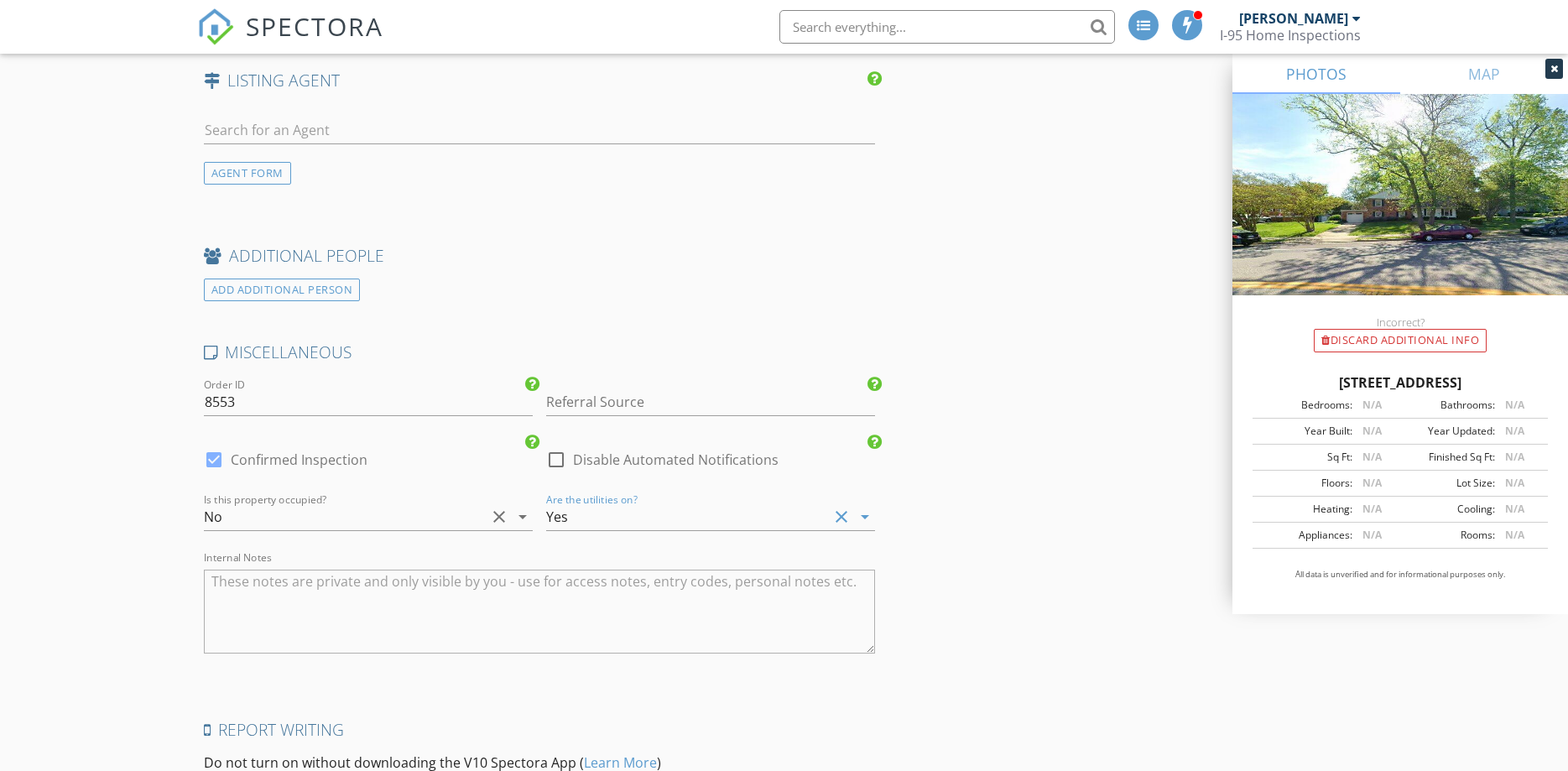
drag, startPoint x: 91, startPoint y: 452, endPoint x: 106, endPoint y: 445, distance: 16.6
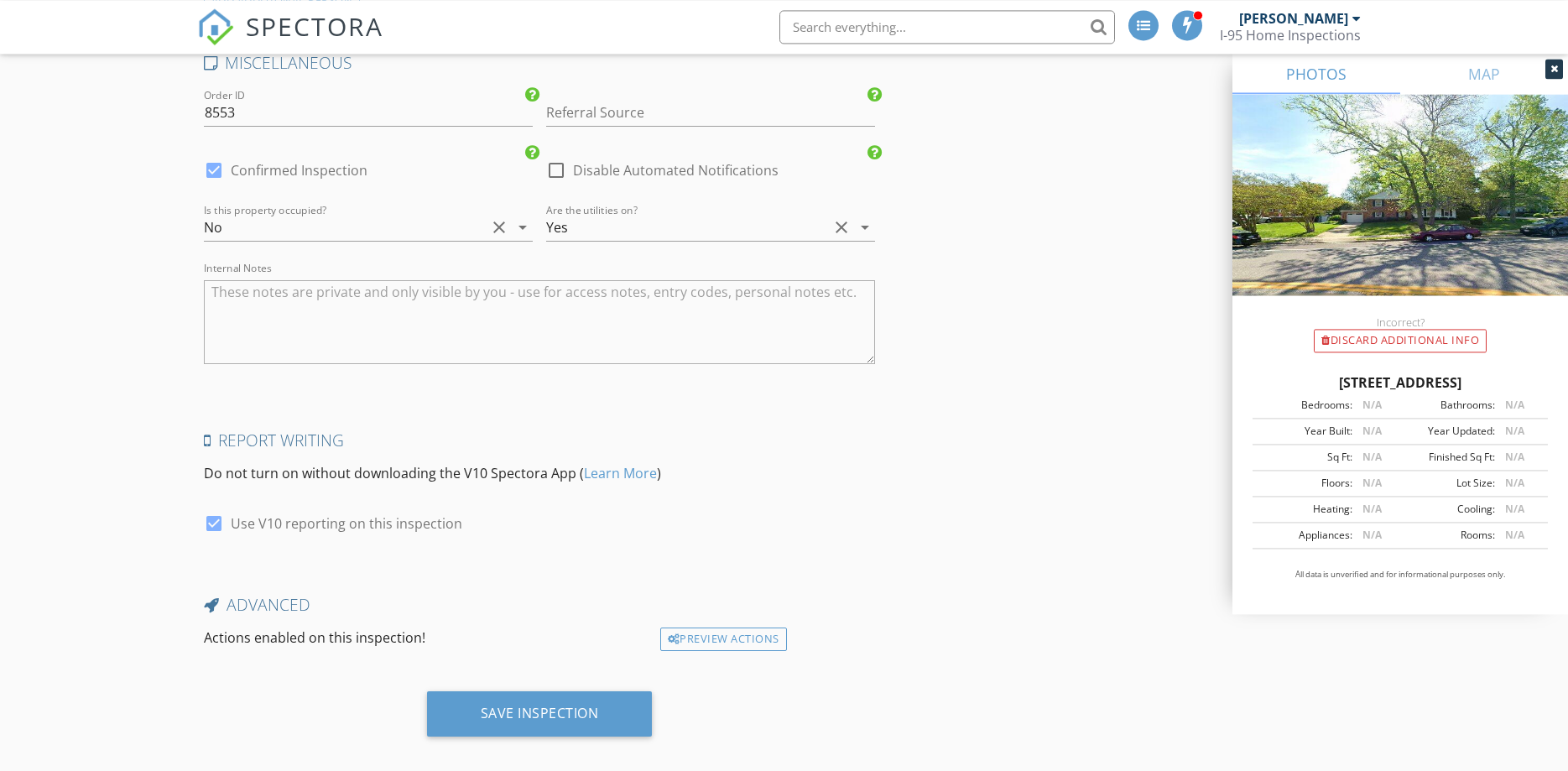
scroll to position [2874, 0]
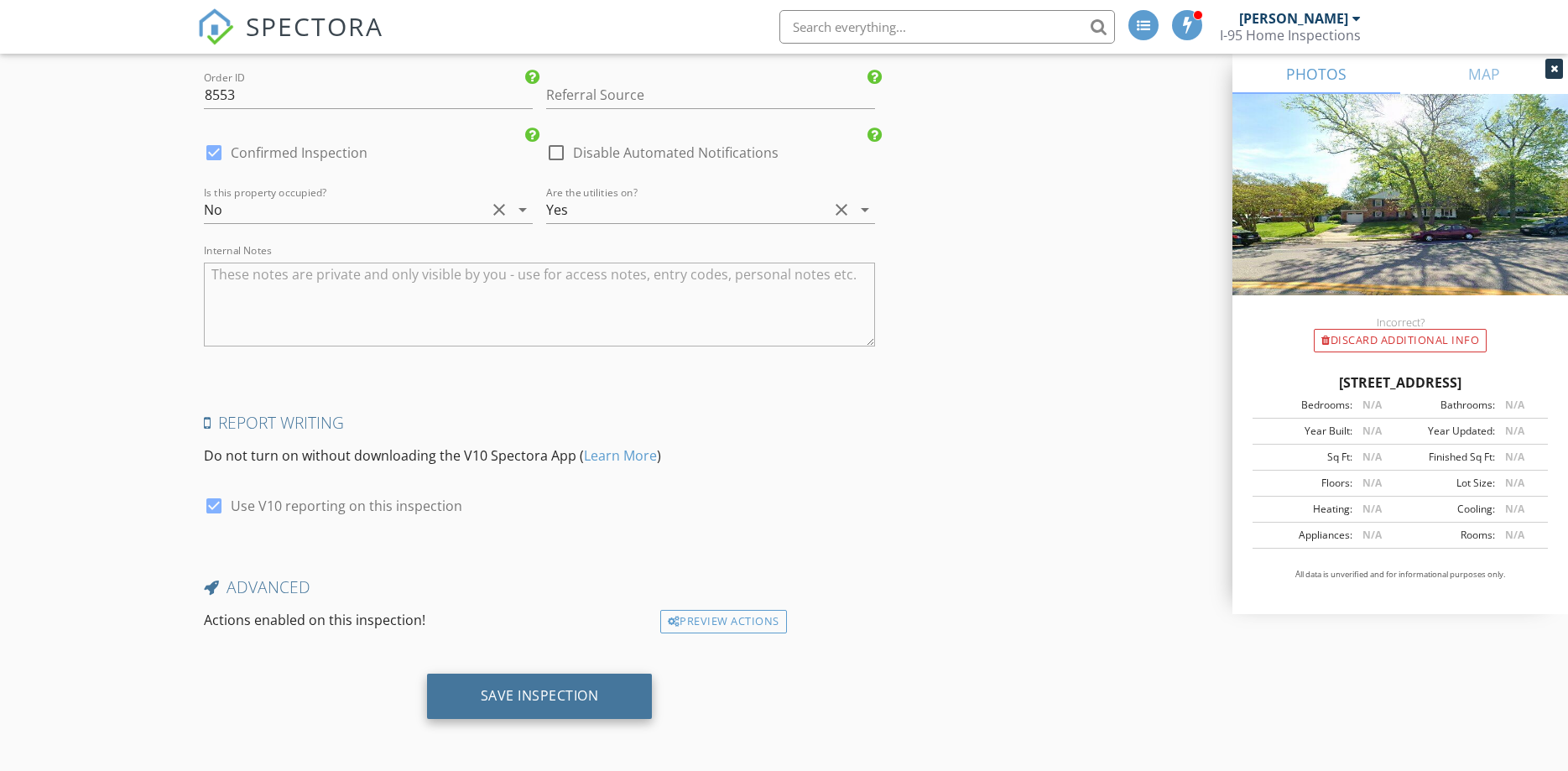
click at [576, 694] on div "Save Inspection" at bounding box center [540, 695] width 118 height 17
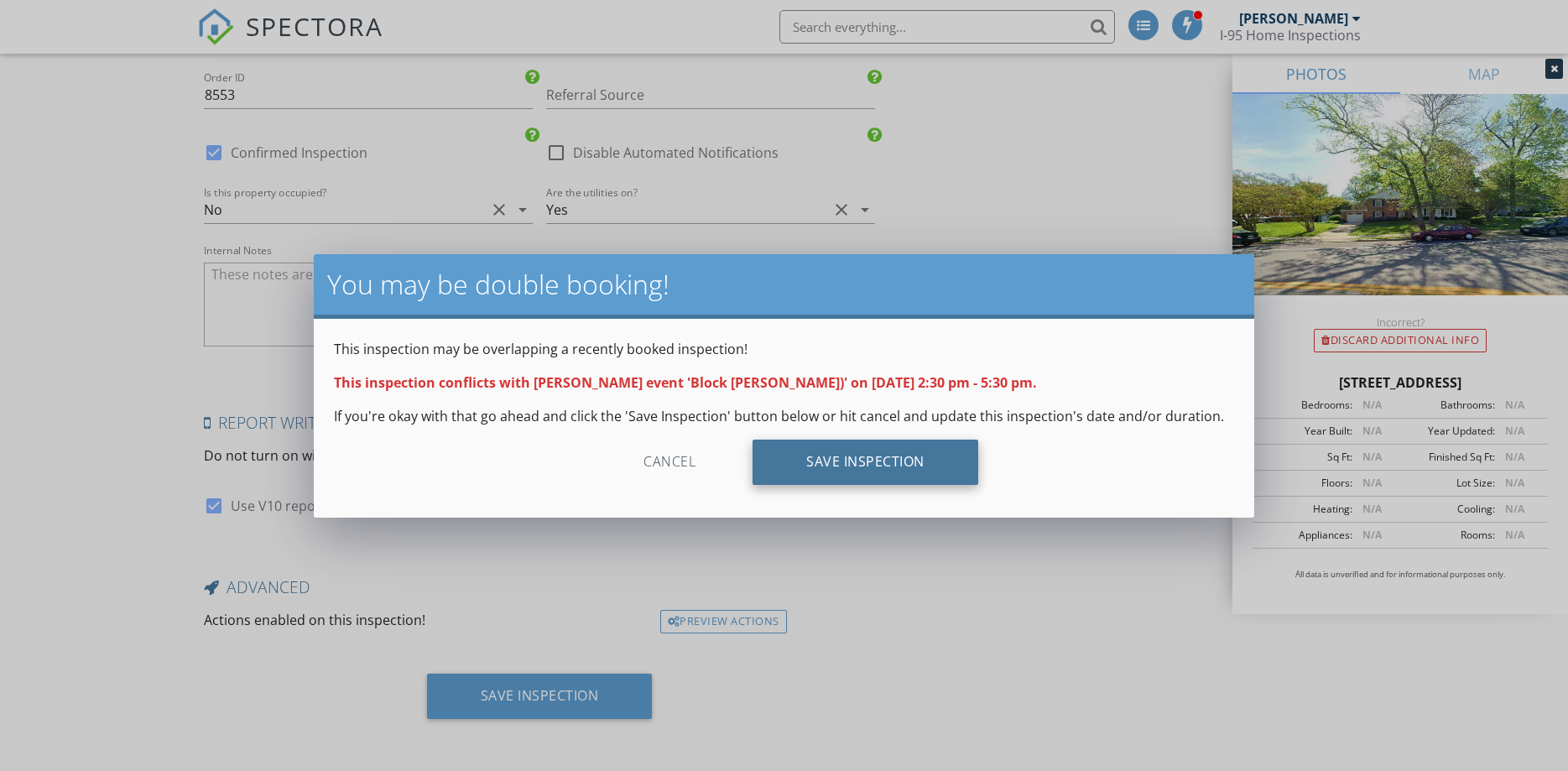
click at [913, 459] on div "Save Inspection" at bounding box center [865, 463] width 226 height 46
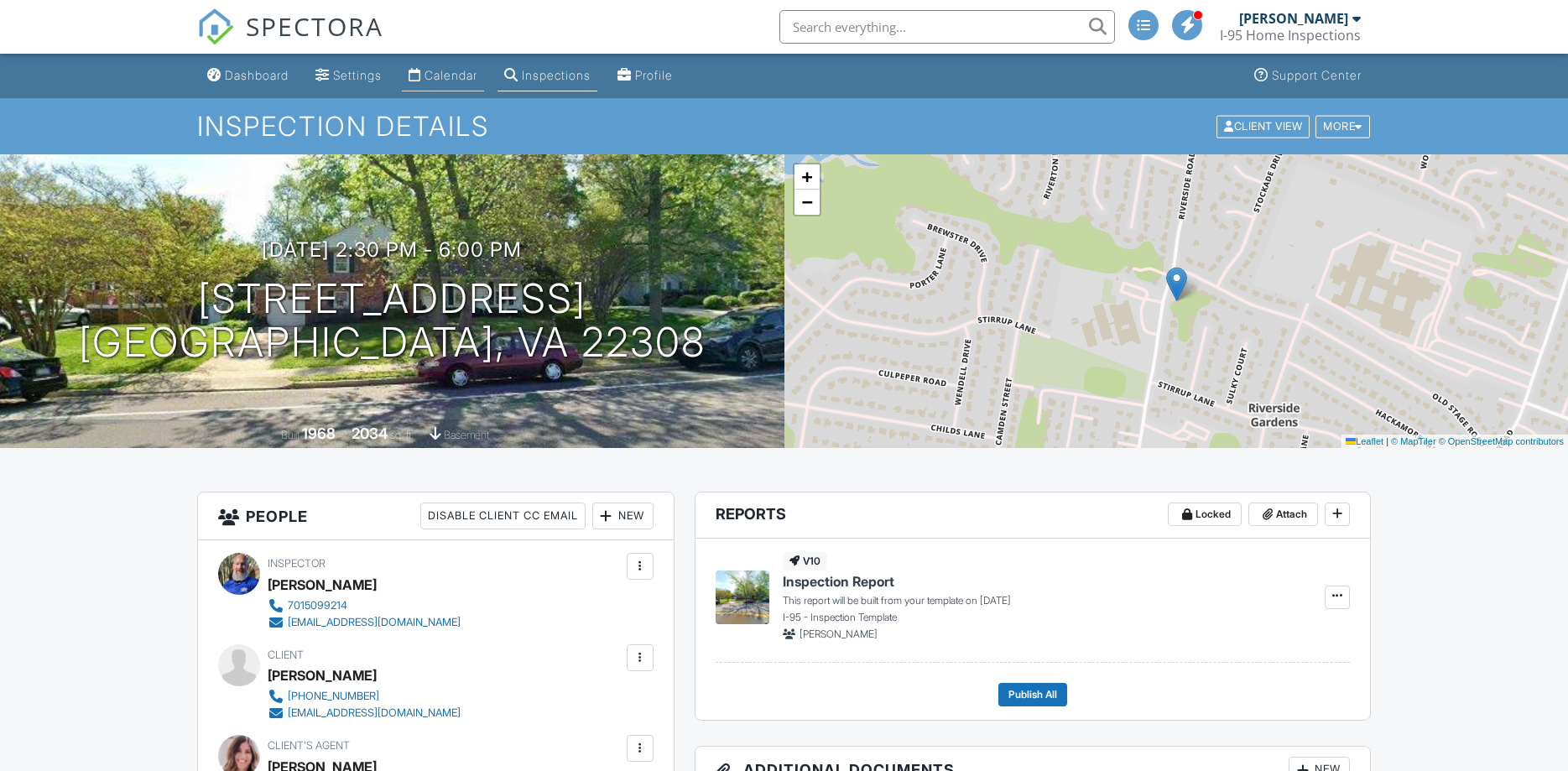
click at [478, 80] on div "Calendar" at bounding box center [450, 75] width 53 height 14
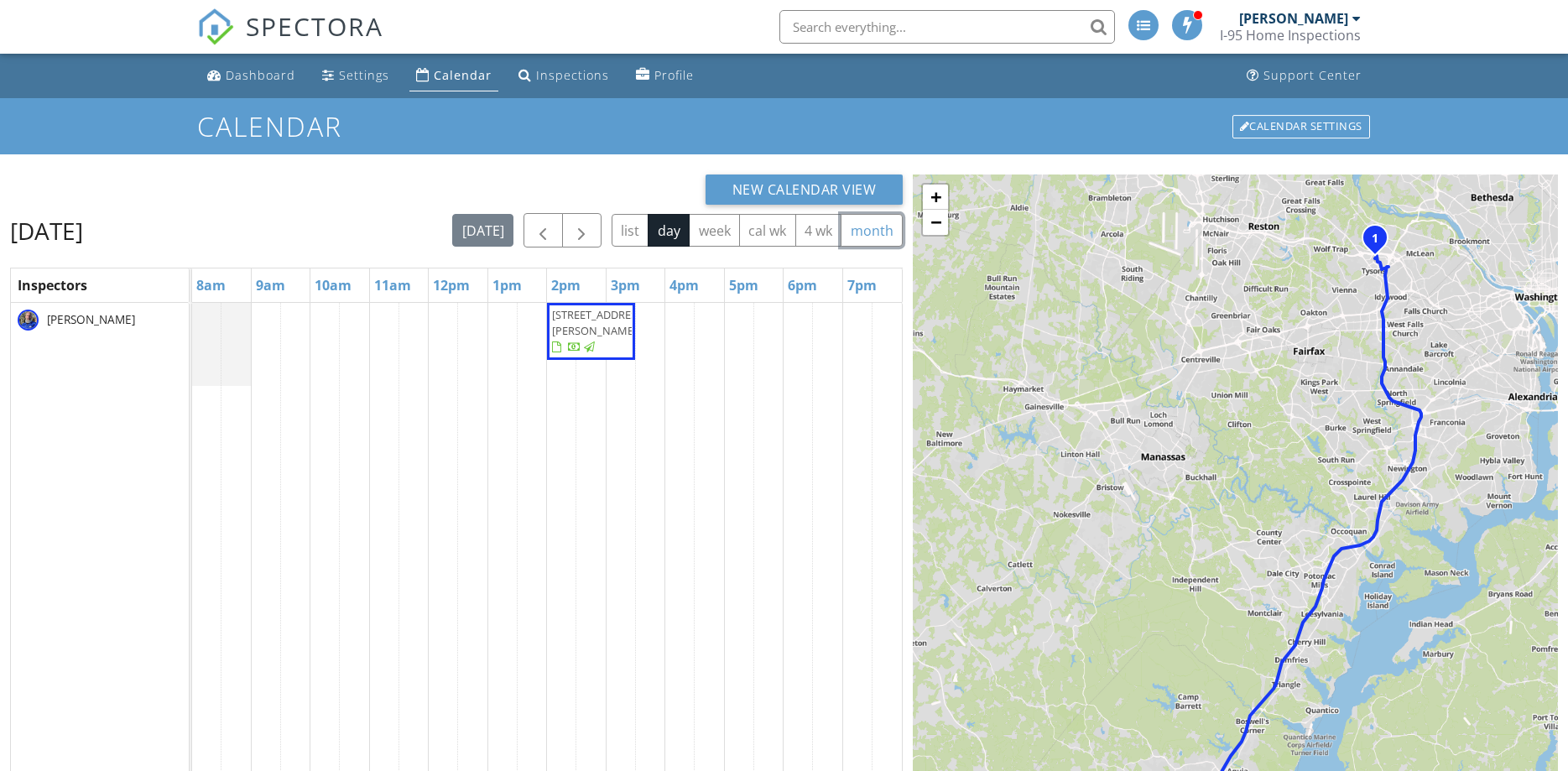
click at [868, 236] on button "month" at bounding box center [871, 230] width 62 height 33
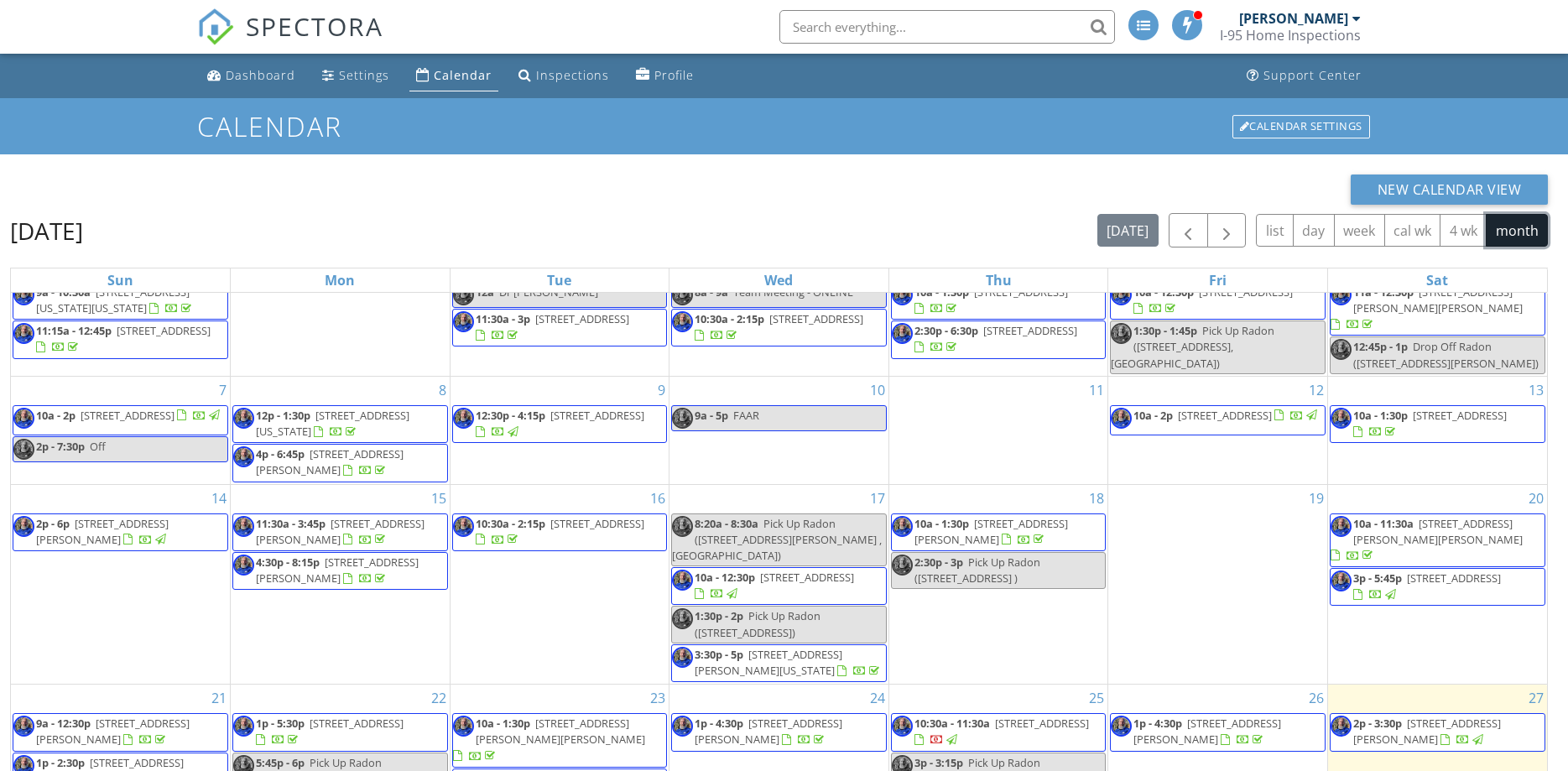
scroll to position [224, 0]
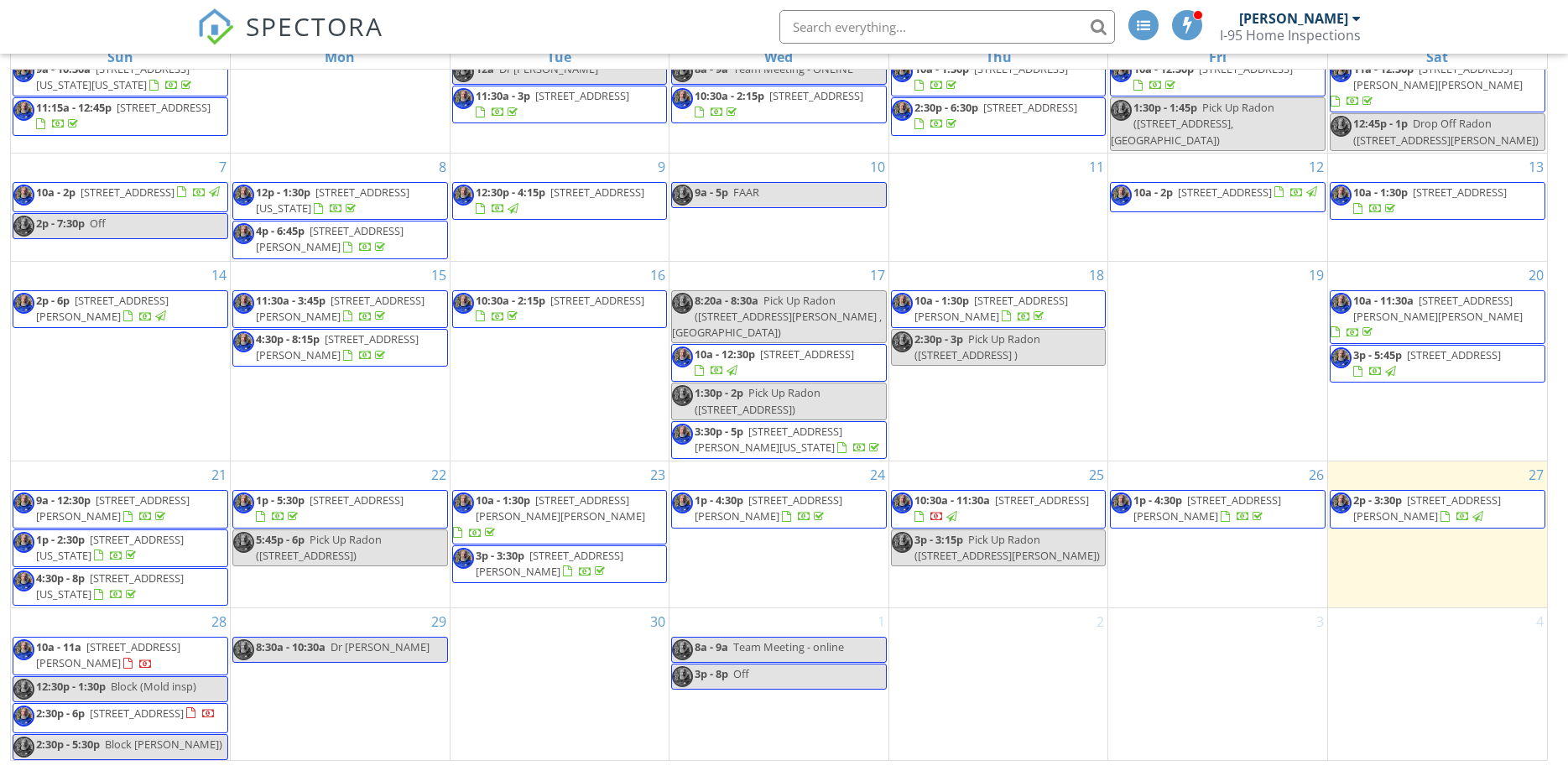
click at [197, 750] on link "2:30p - 5:30p Block Jennifer)" at bounding box center [120, 747] width 216 height 26
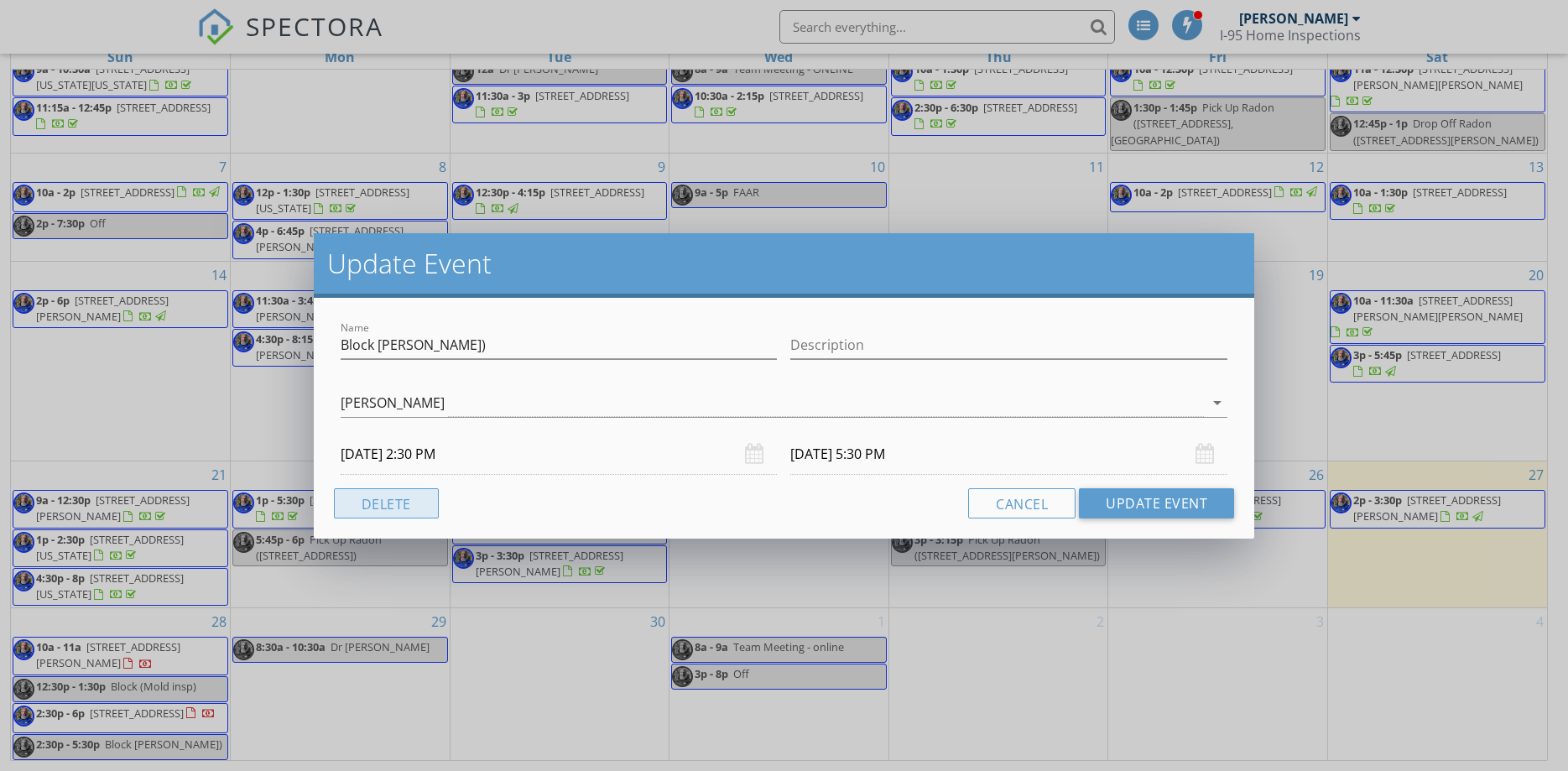
click at [373, 500] on button "Delete" at bounding box center [387, 504] width 105 height 30
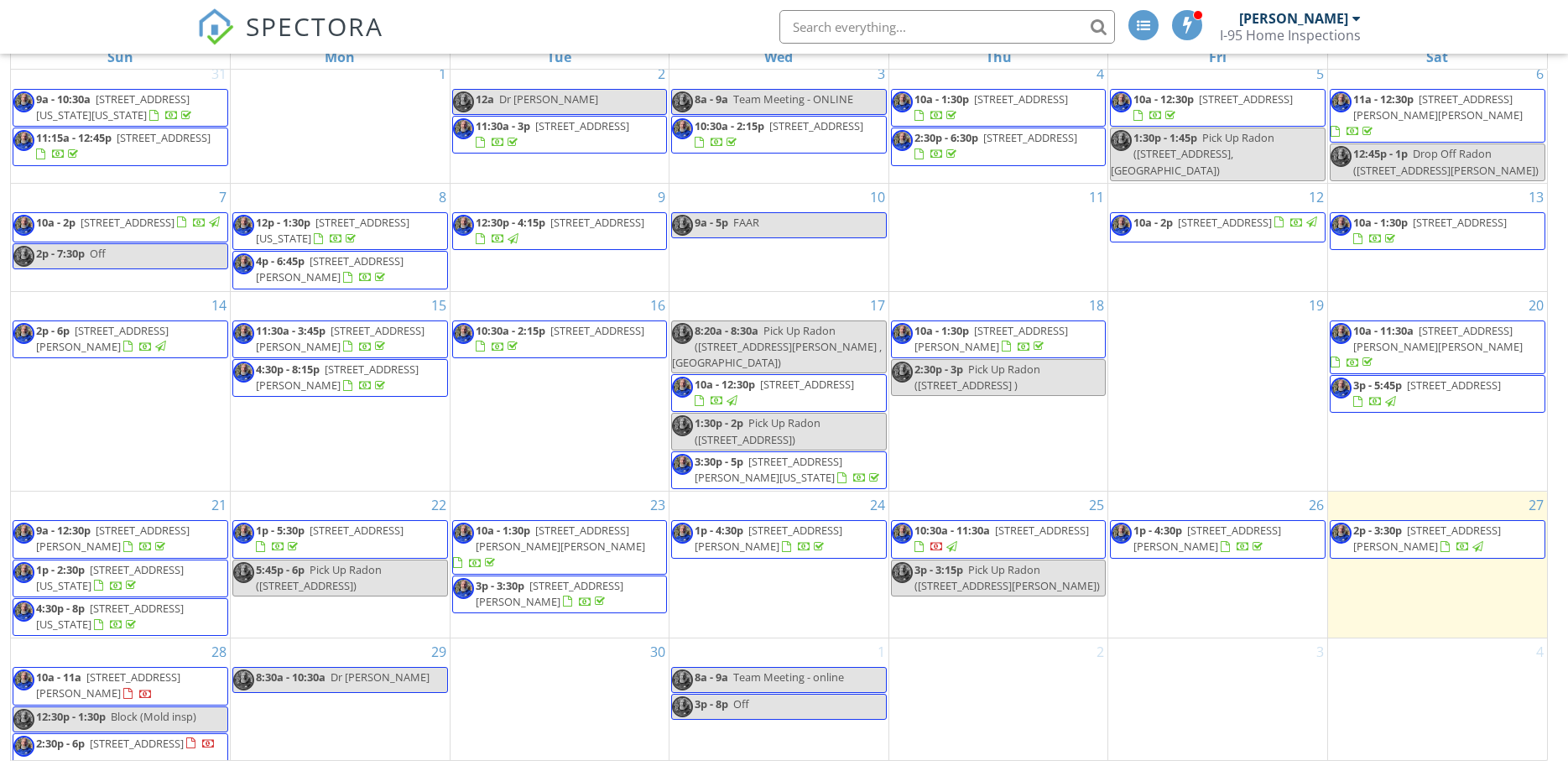
scroll to position [13, 0]
